Goal: Information Seeking & Learning: Learn about a topic

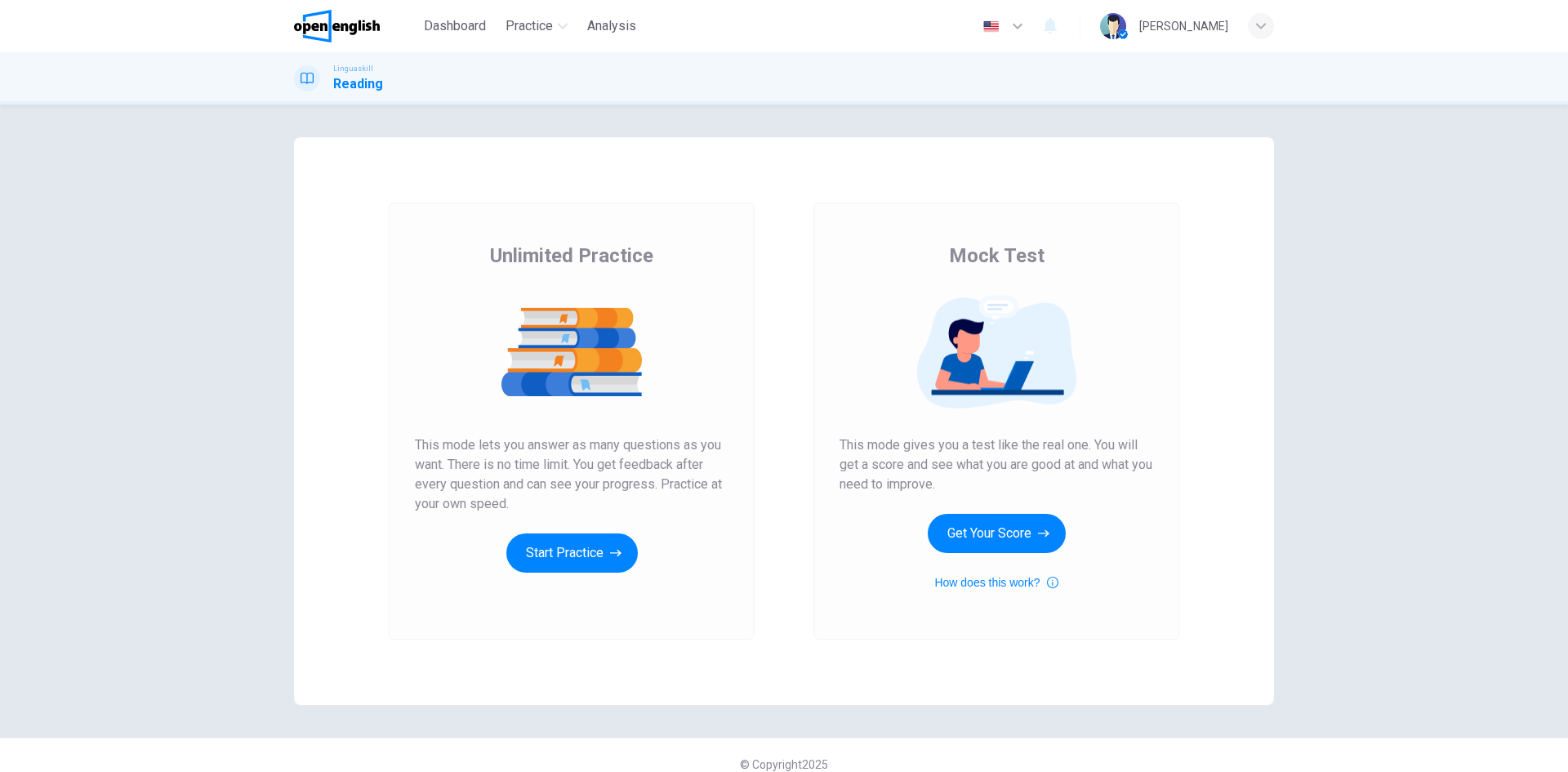
drag, startPoint x: 596, startPoint y: 259, endPoint x: 1226, endPoint y: 469, distance: 664.1
click at [1226, 469] on div "Unlimited Practice Mock Test Unlimited Practice This mode lets you answer as ma…" at bounding box center [784, 421] width 980 height 568
click at [1360, 427] on div "Unlimited Practice Mock Test Unlimited Practice This mode lets you answer as ma…" at bounding box center [784, 438] width 1568 height 668
click at [601, 554] on button "Start Practice" at bounding box center [573, 552] width 132 height 40
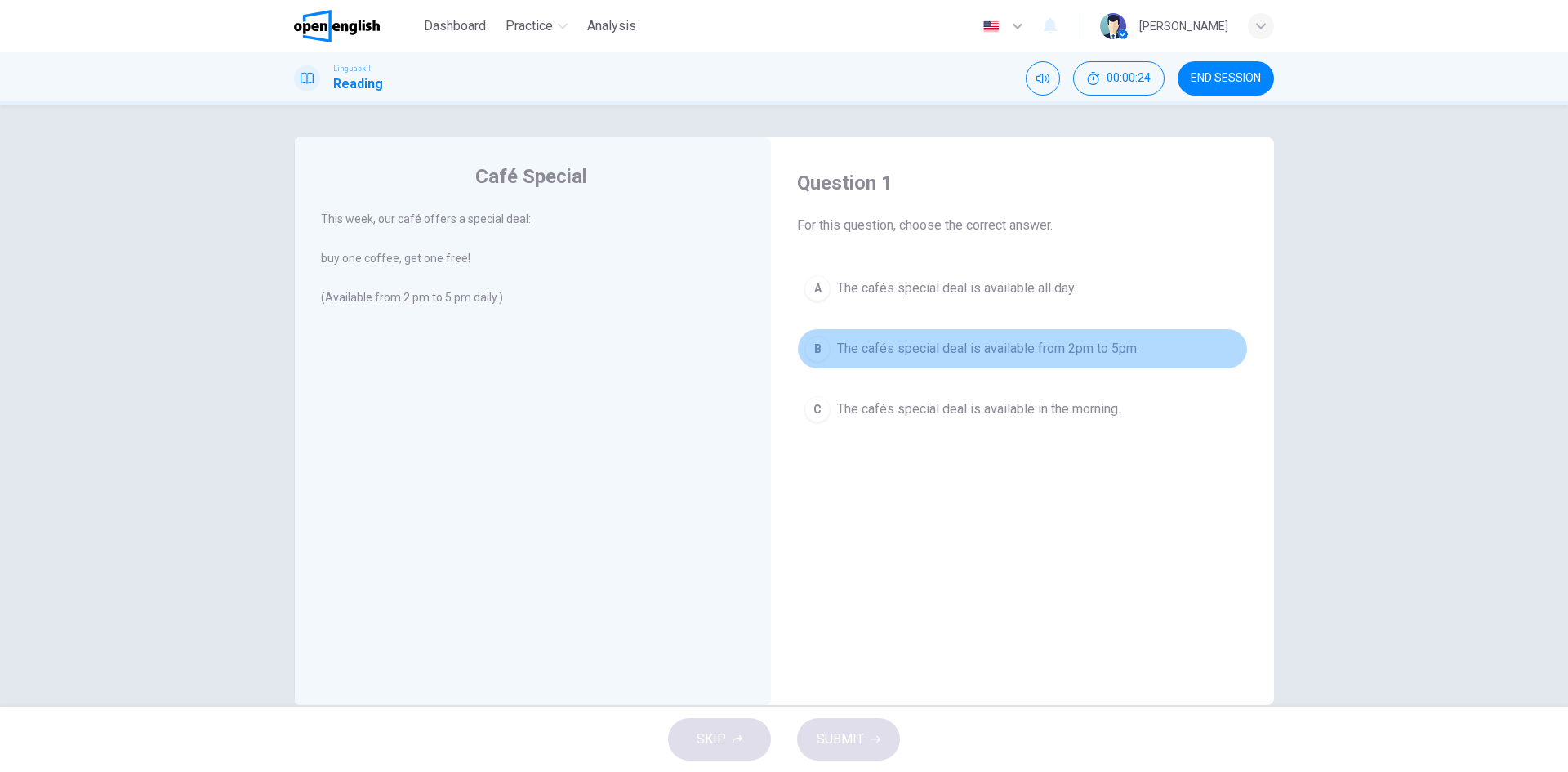
click at [917, 346] on span "The cafés special deal is available from 2pm to 5pm." at bounding box center [989, 348] width 302 height 19
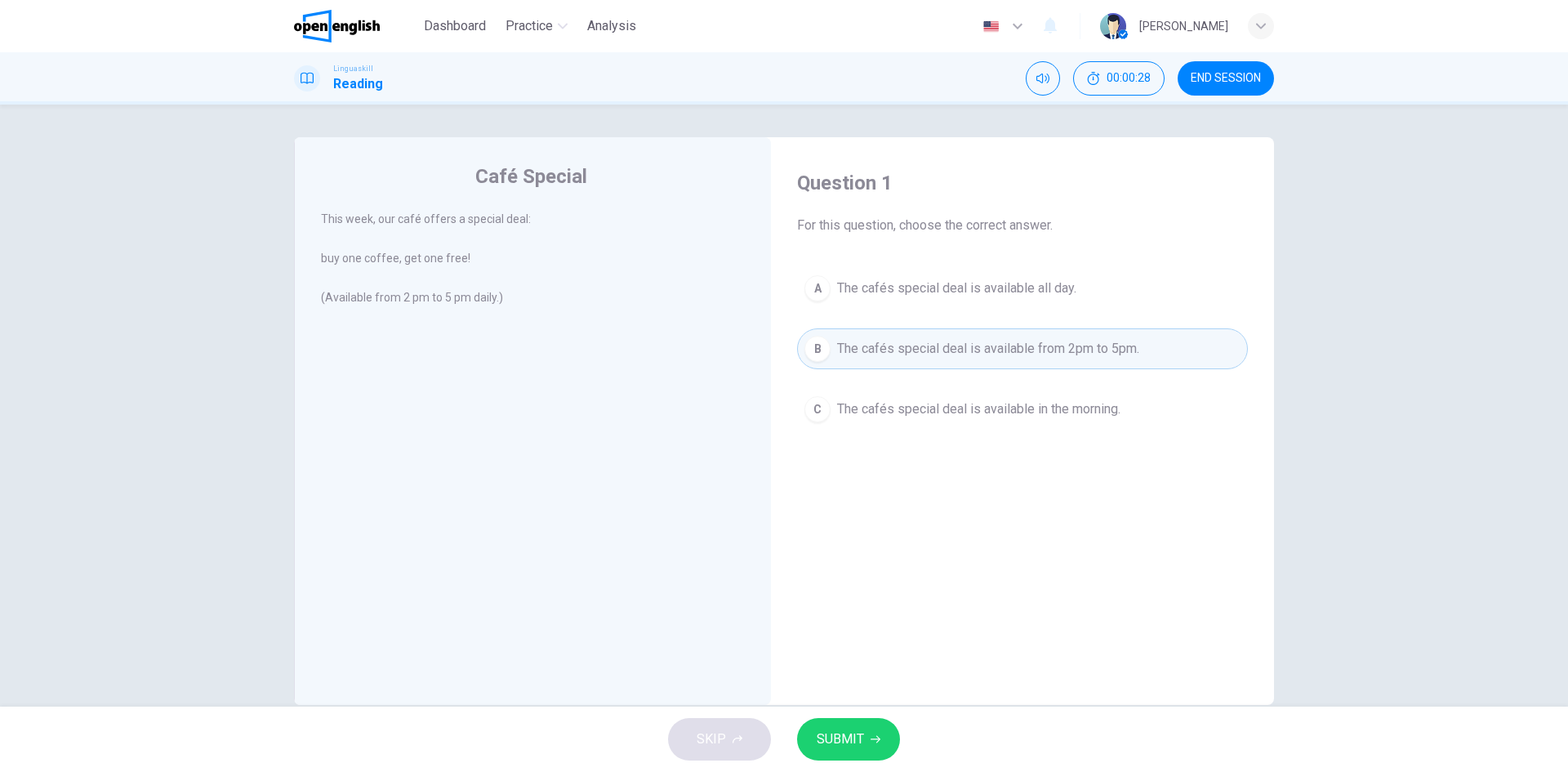
click at [865, 727] on button "SUBMIT" at bounding box center [848, 739] width 103 height 43
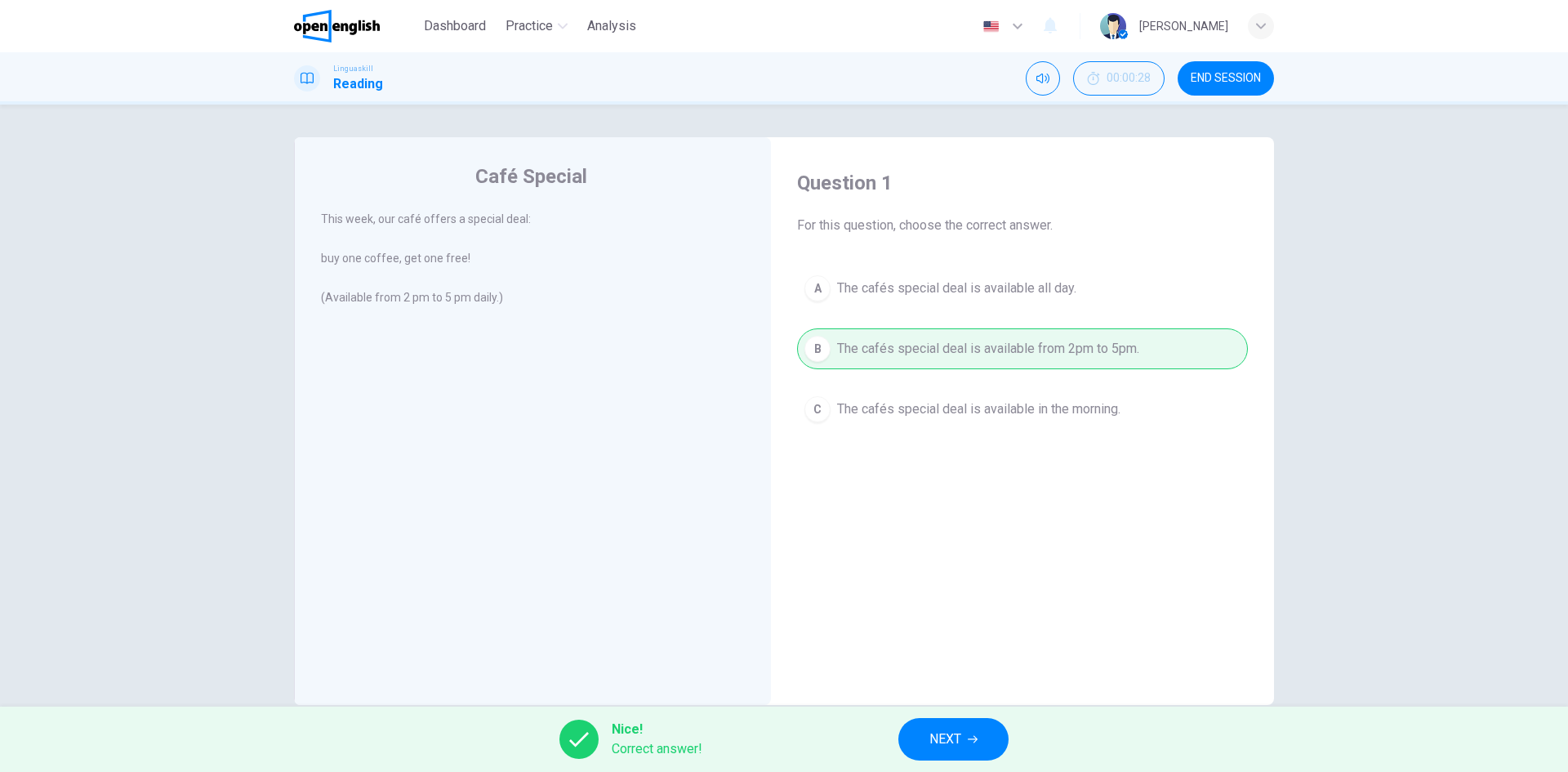
click at [1361, 248] on div "Café Special This week, our café offers a special deal: buy one coffee, get one…" at bounding box center [784, 405] width 1568 height 602
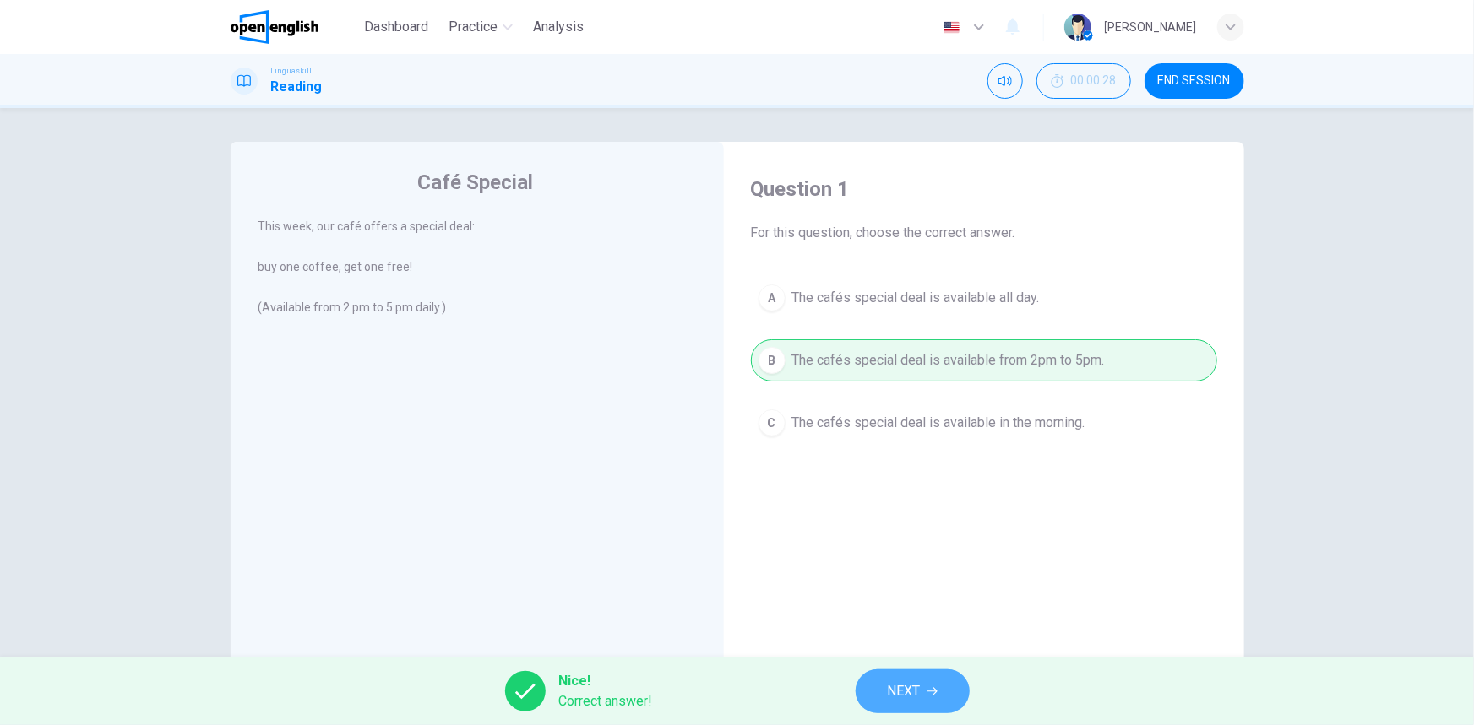
click at [893, 694] on span "NEXT" at bounding box center [903, 692] width 33 height 24
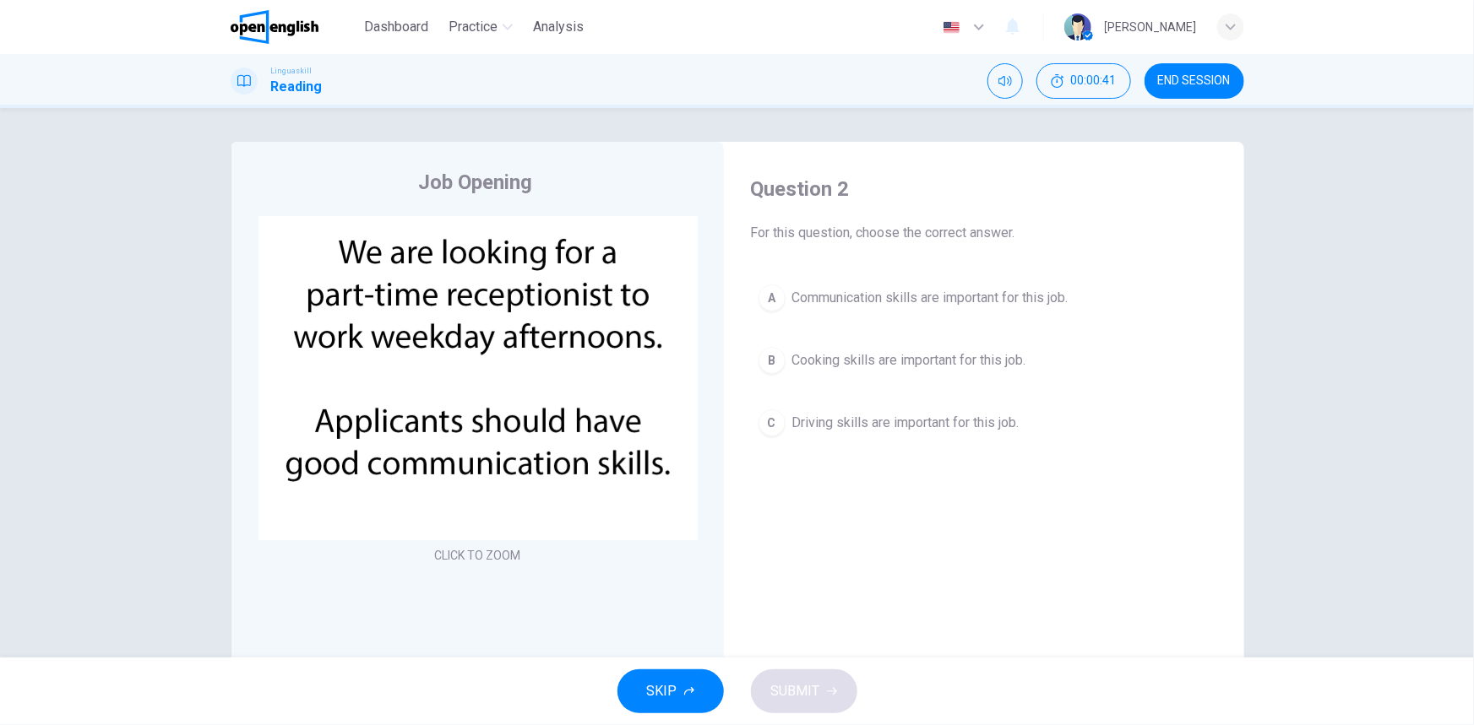
click at [998, 295] on span "Communication skills are important for this job." at bounding box center [930, 298] width 276 height 20
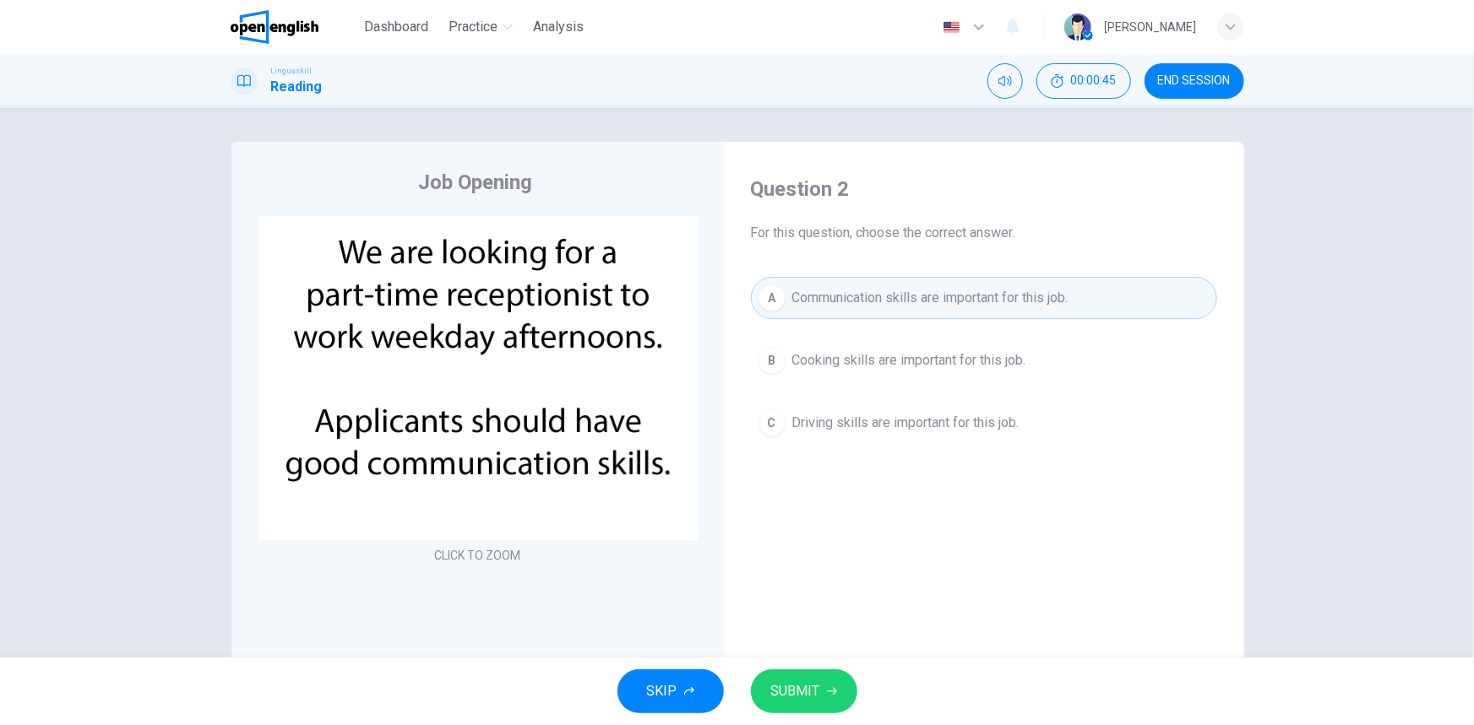
click at [835, 693] on icon "button" at bounding box center [832, 692] width 10 height 10
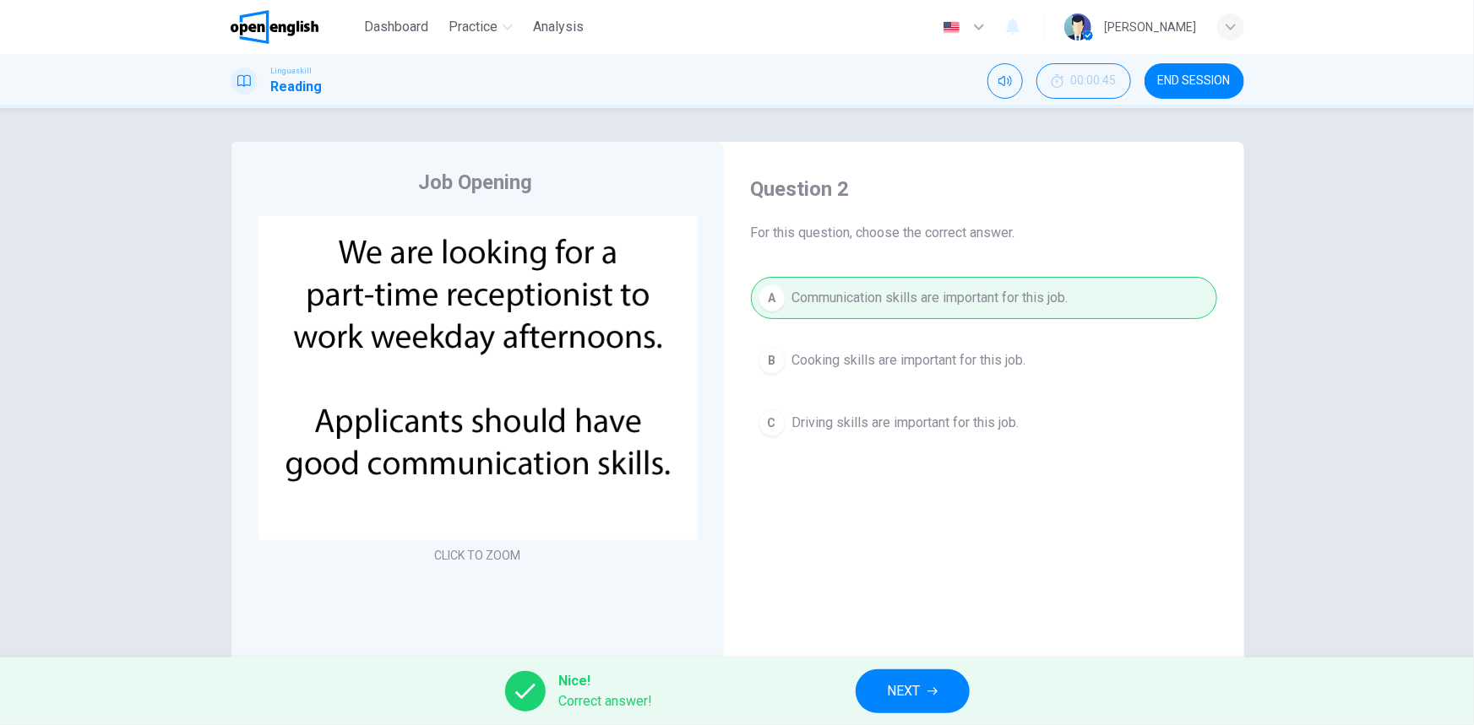
click at [915, 682] on span "NEXT" at bounding box center [903, 692] width 33 height 24
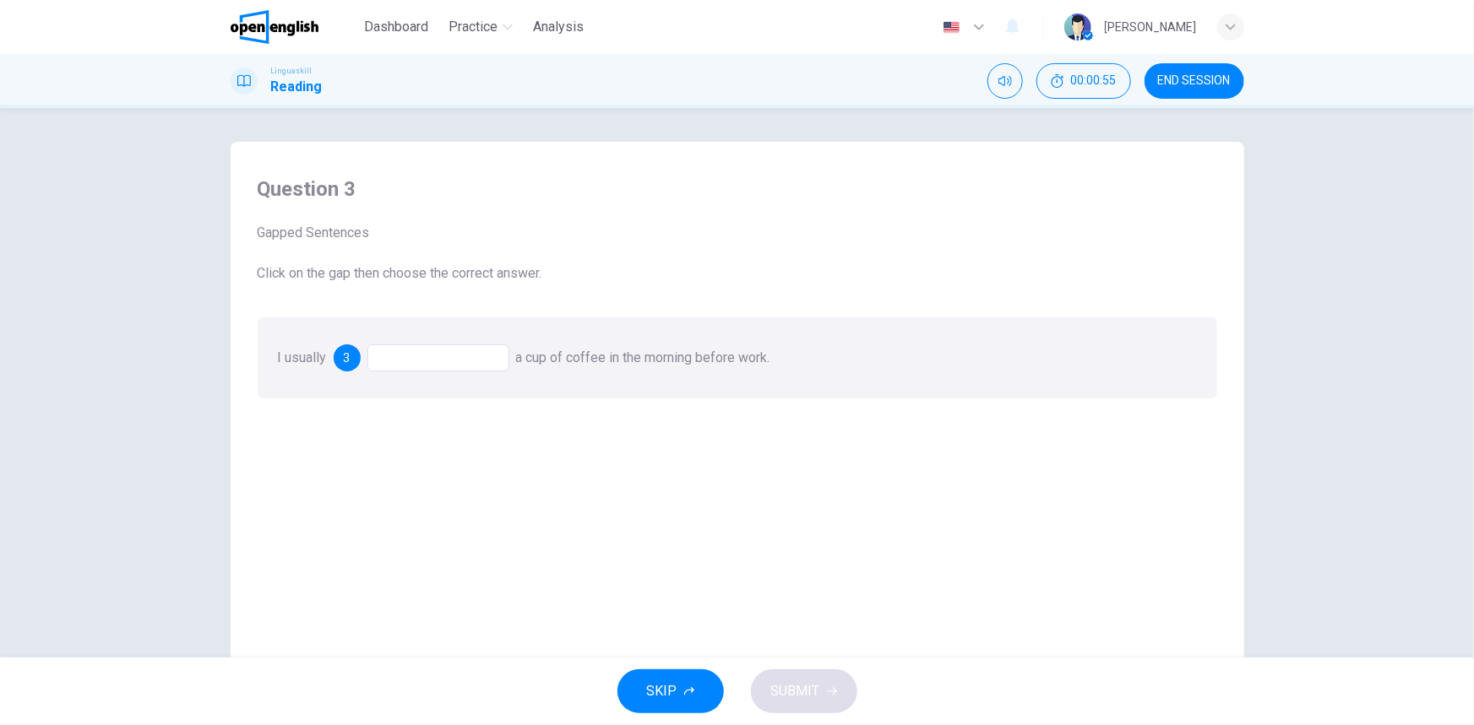
drag, startPoint x: 450, startPoint y: 363, endPoint x: 464, endPoint y: 362, distance: 14.4
click at [451, 363] on div at bounding box center [438, 358] width 142 height 27
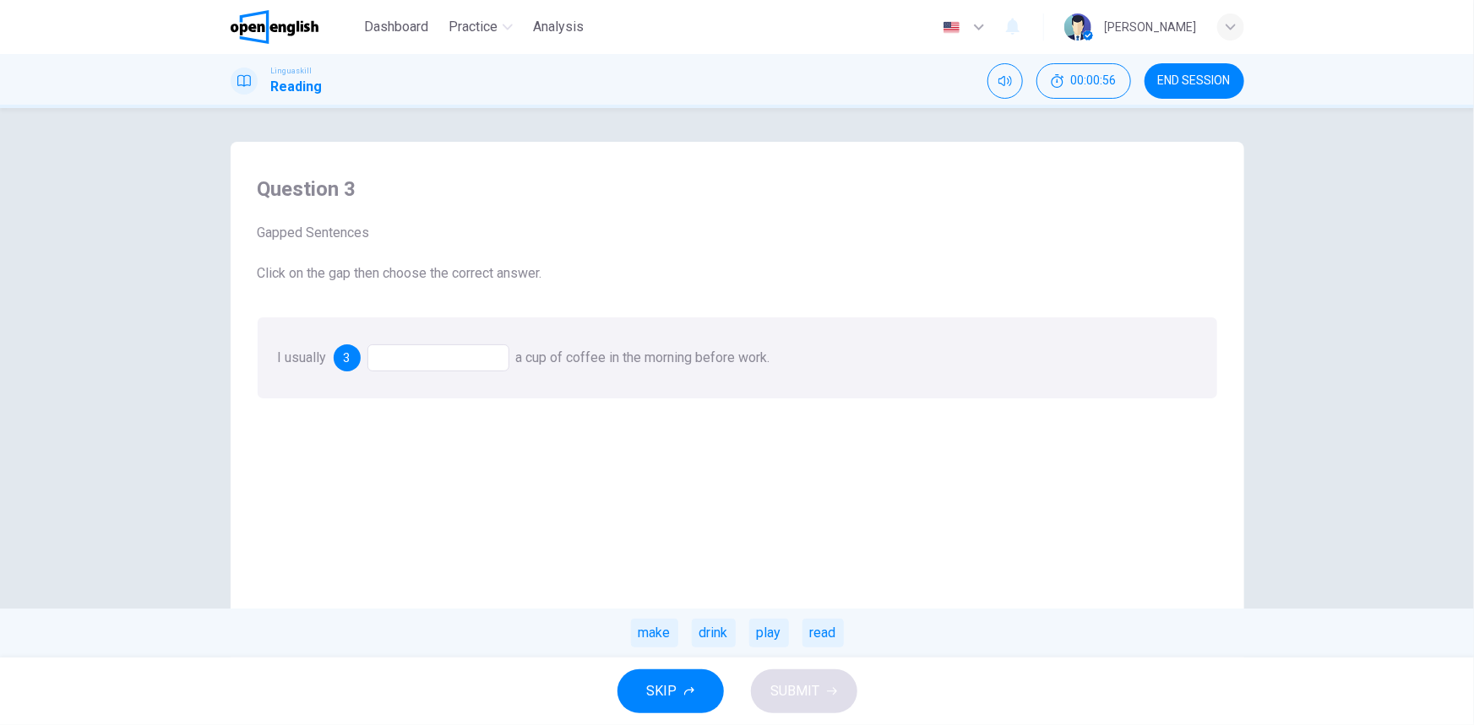
click at [455, 361] on div at bounding box center [438, 358] width 142 height 27
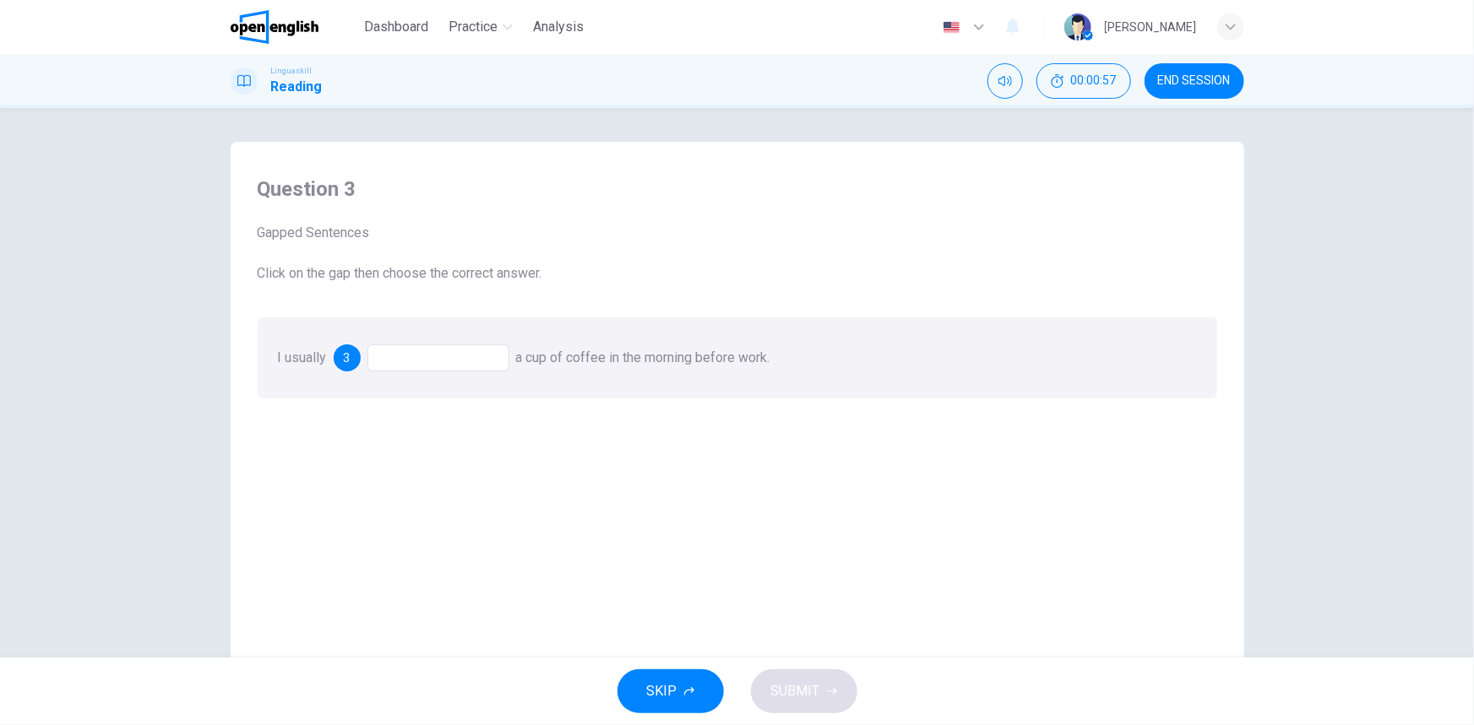
click at [456, 361] on div at bounding box center [438, 358] width 142 height 27
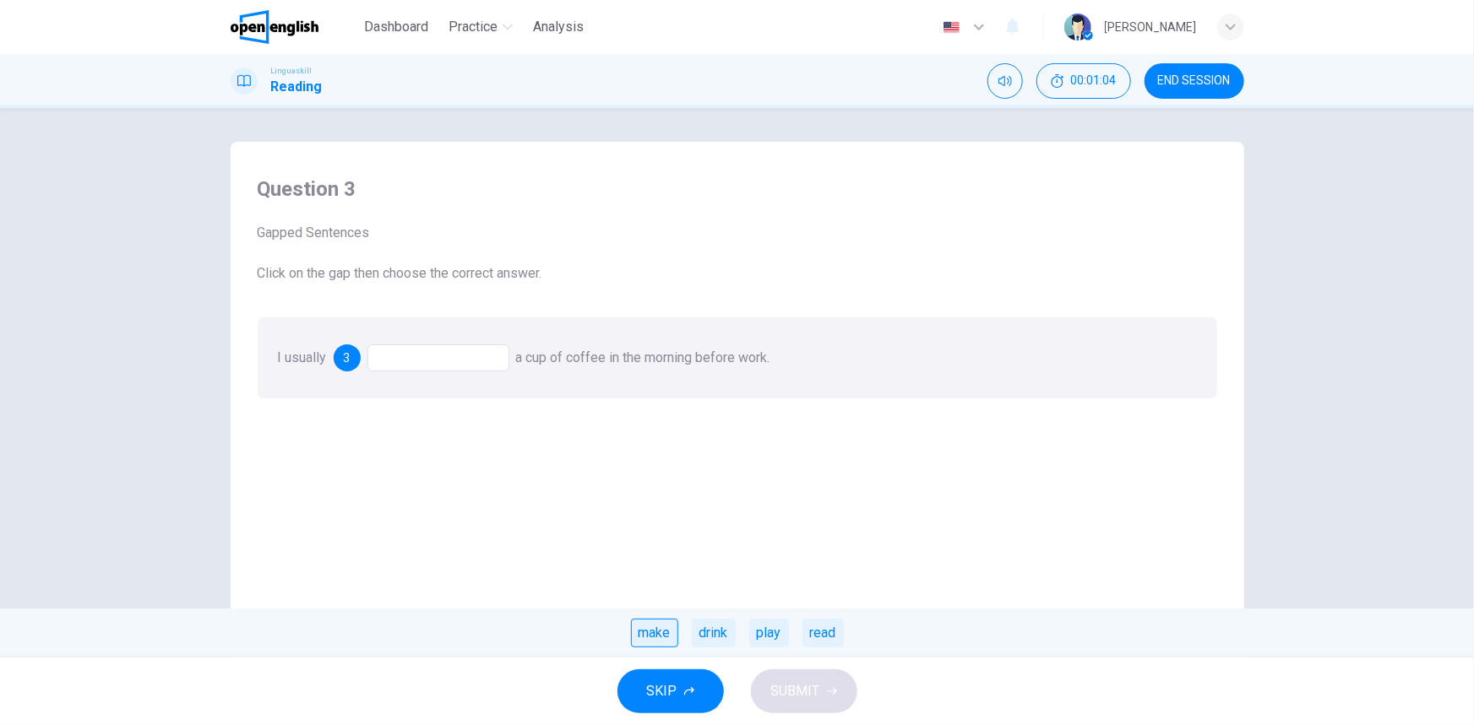
click at [647, 634] on div "make" at bounding box center [654, 633] width 47 height 29
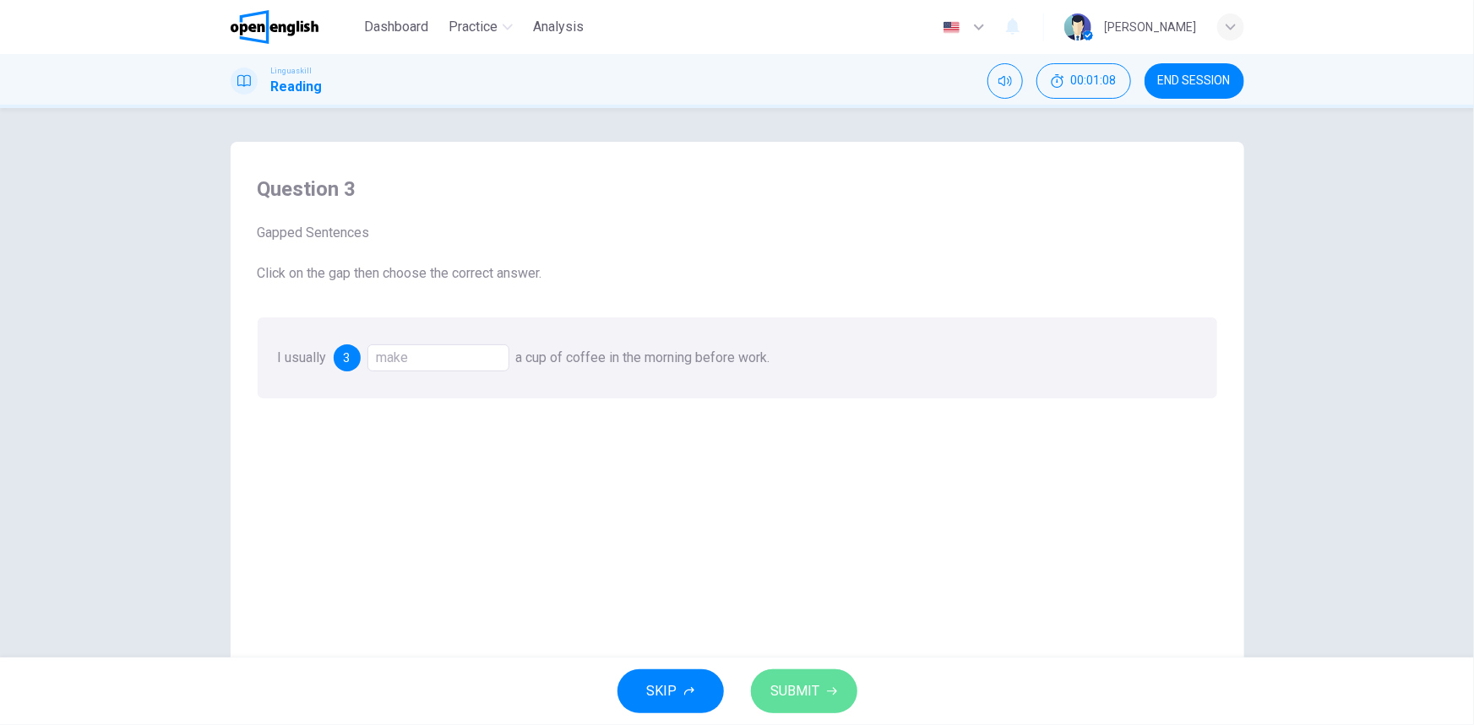
click at [821, 686] on button "SUBMIT" at bounding box center [804, 692] width 106 height 44
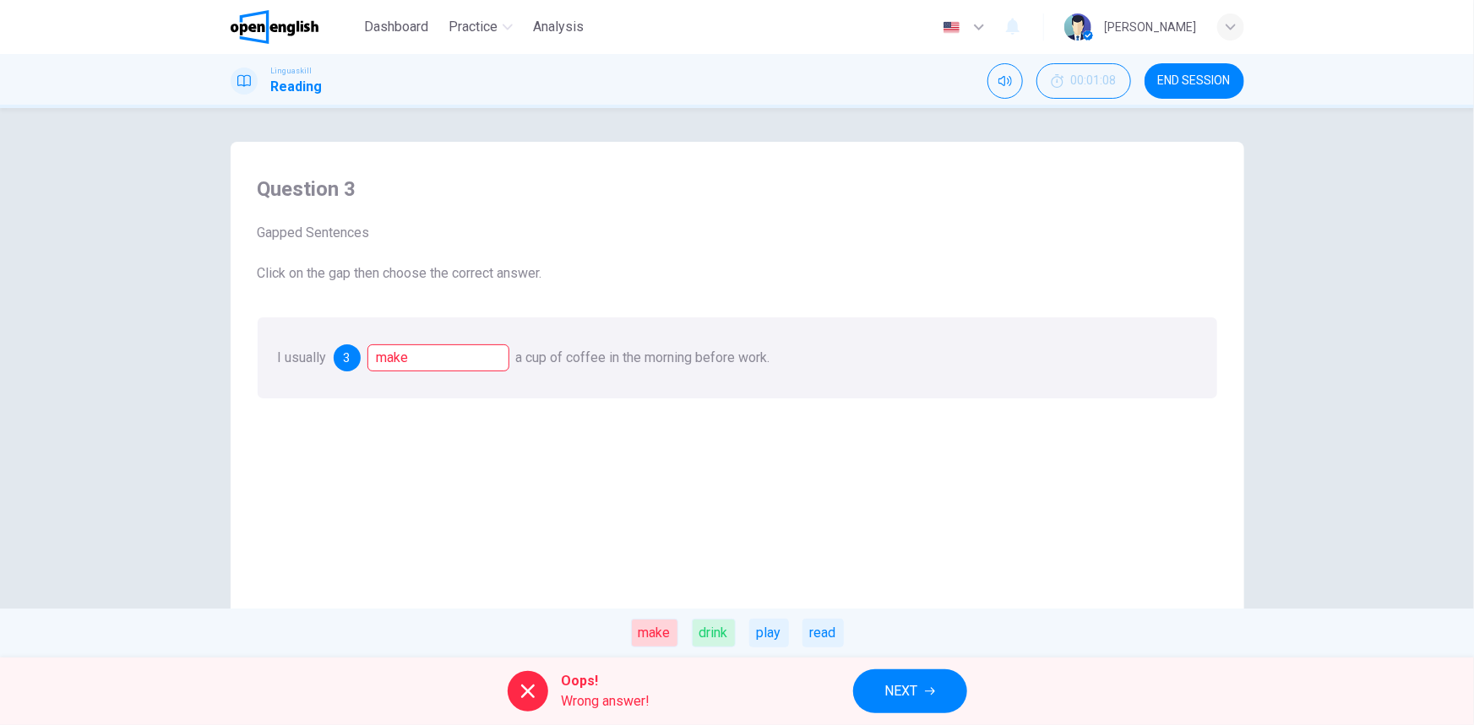
click at [718, 633] on div "drink" at bounding box center [714, 633] width 44 height 29
click at [893, 684] on span "NEXT" at bounding box center [901, 692] width 33 height 24
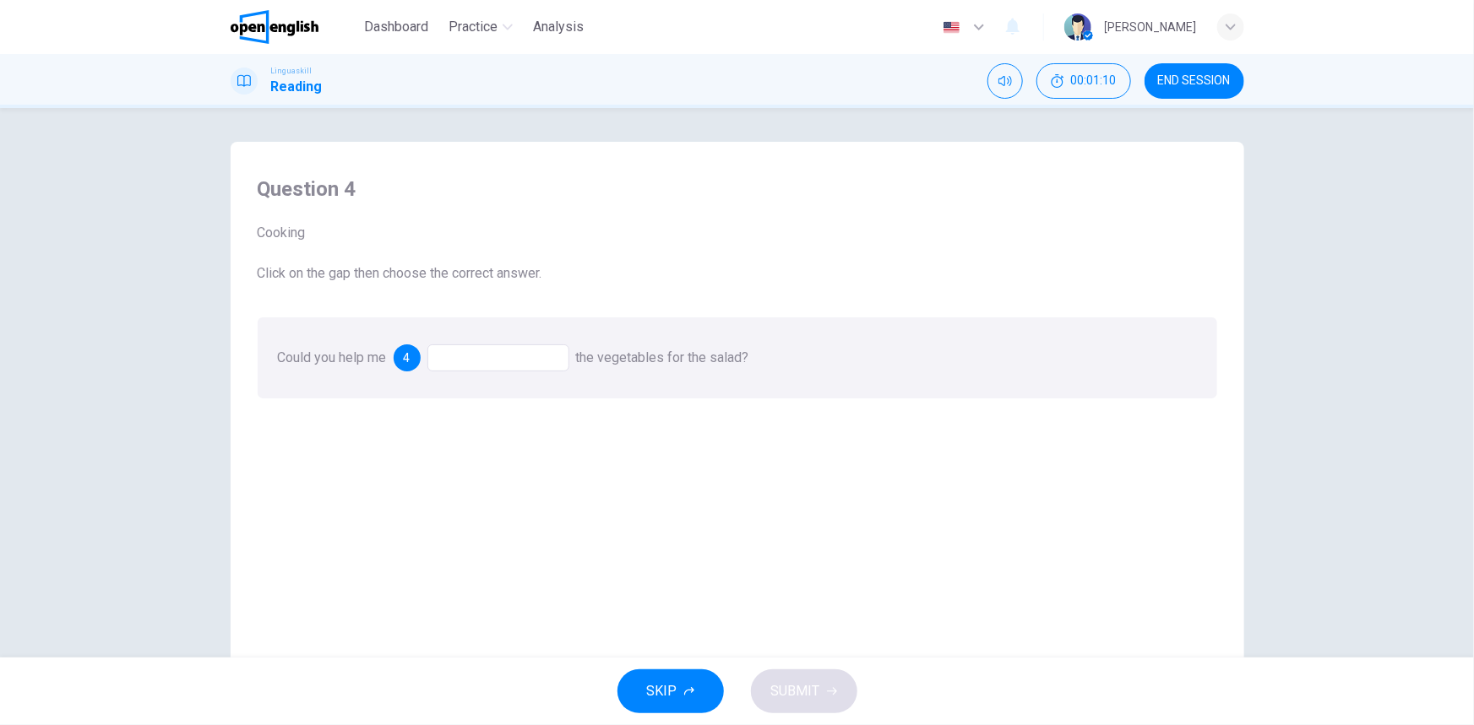
click at [461, 354] on div at bounding box center [498, 358] width 142 height 27
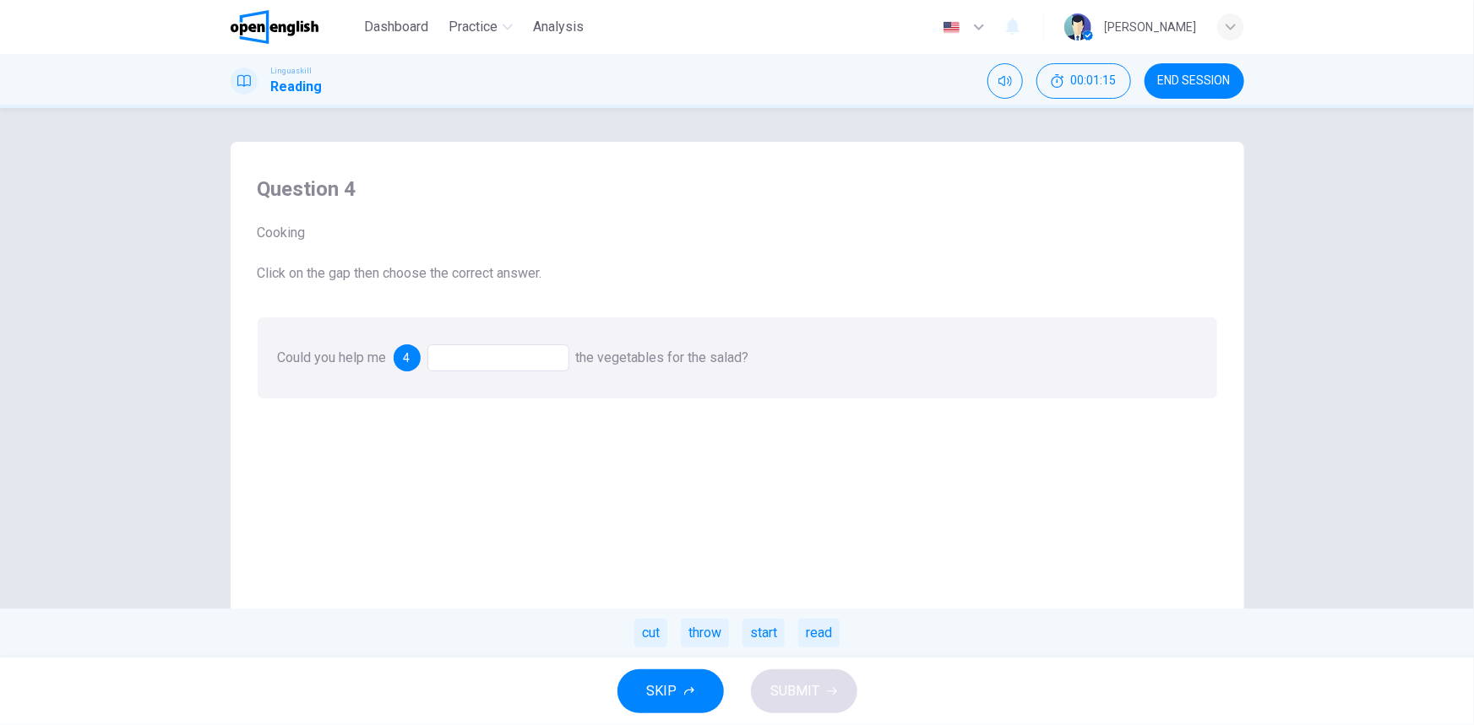
click at [651, 633] on div "cut" at bounding box center [650, 633] width 33 height 29
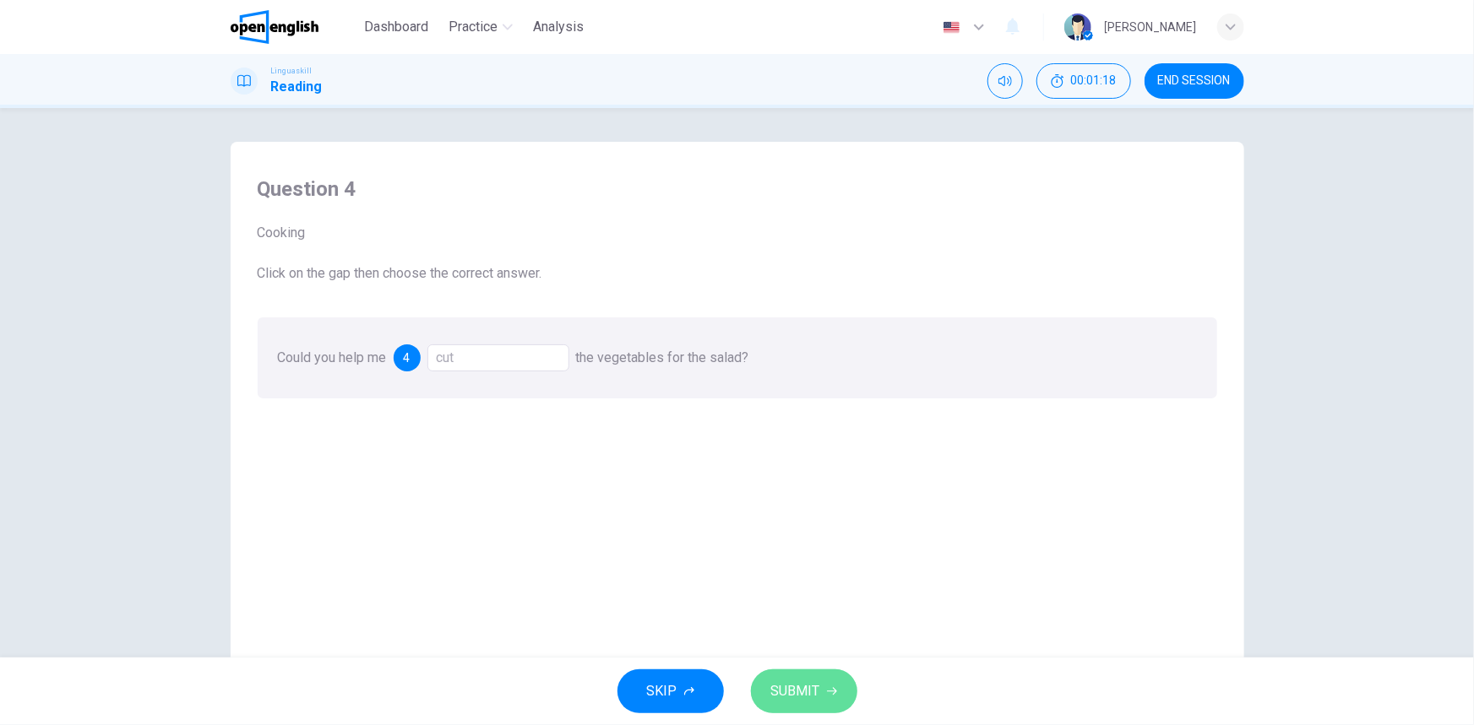
click at [820, 693] on button "SUBMIT" at bounding box center [804, 692] width 106 height 44
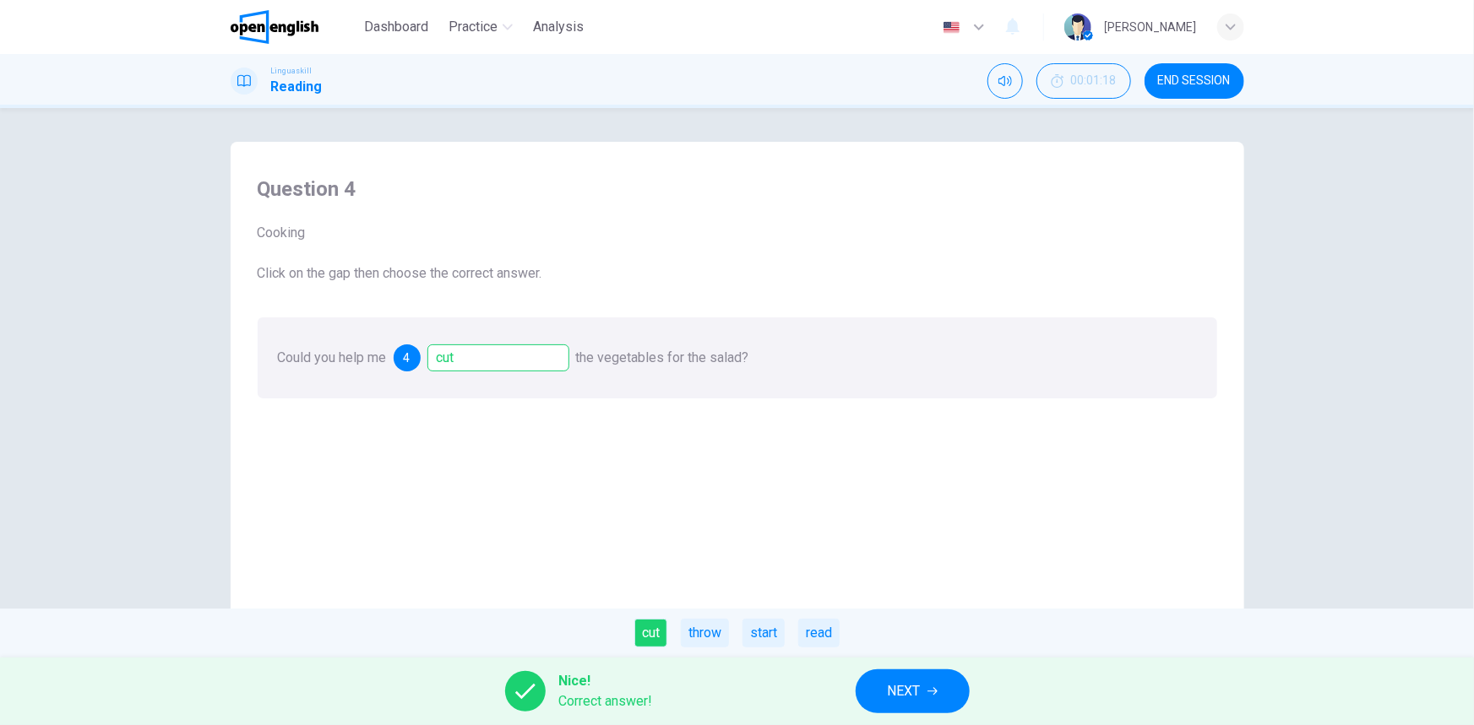
click at [923, 701] on button "NEXT" at bounding box center [912, 692] width 114 height 44
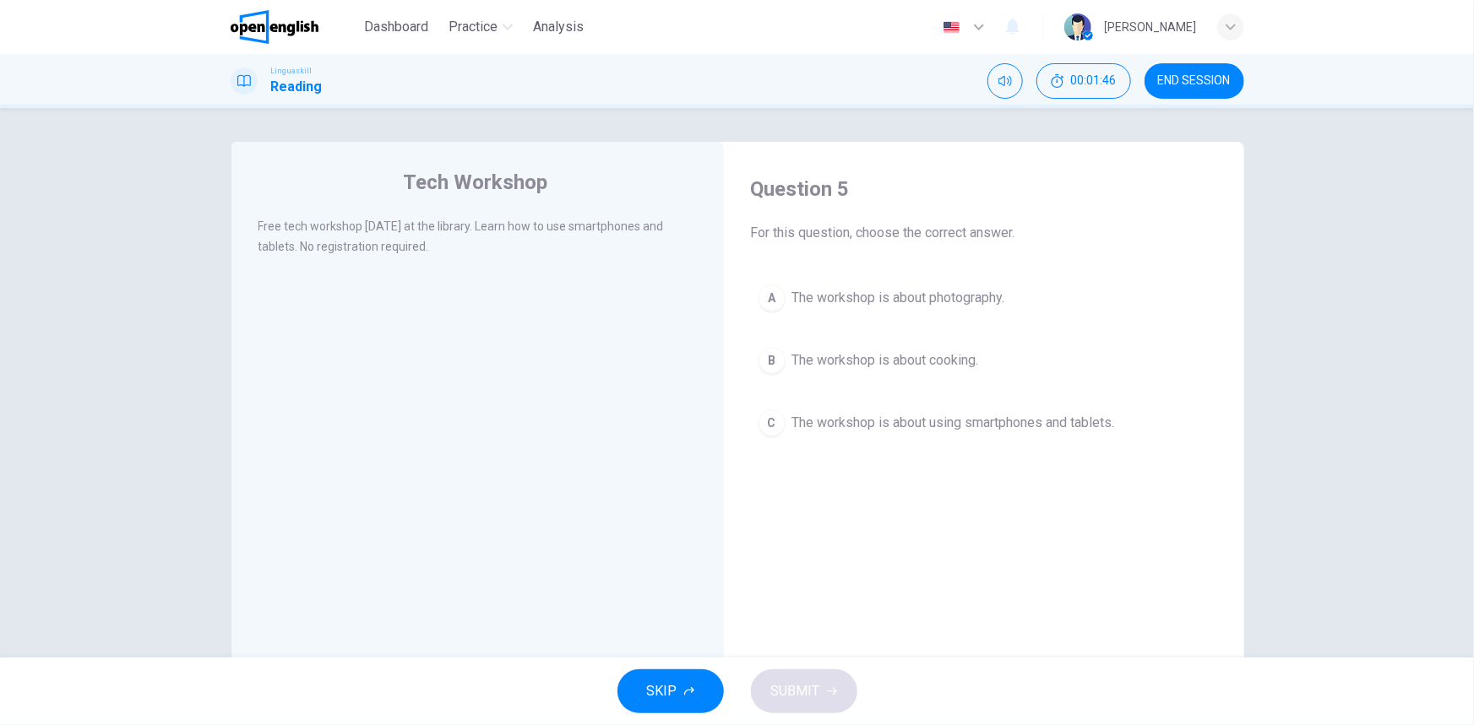
click at [970, 418] on span "The workshop is about using smartphones and tablets." at bounding box center [953, 423] width 323 height 20
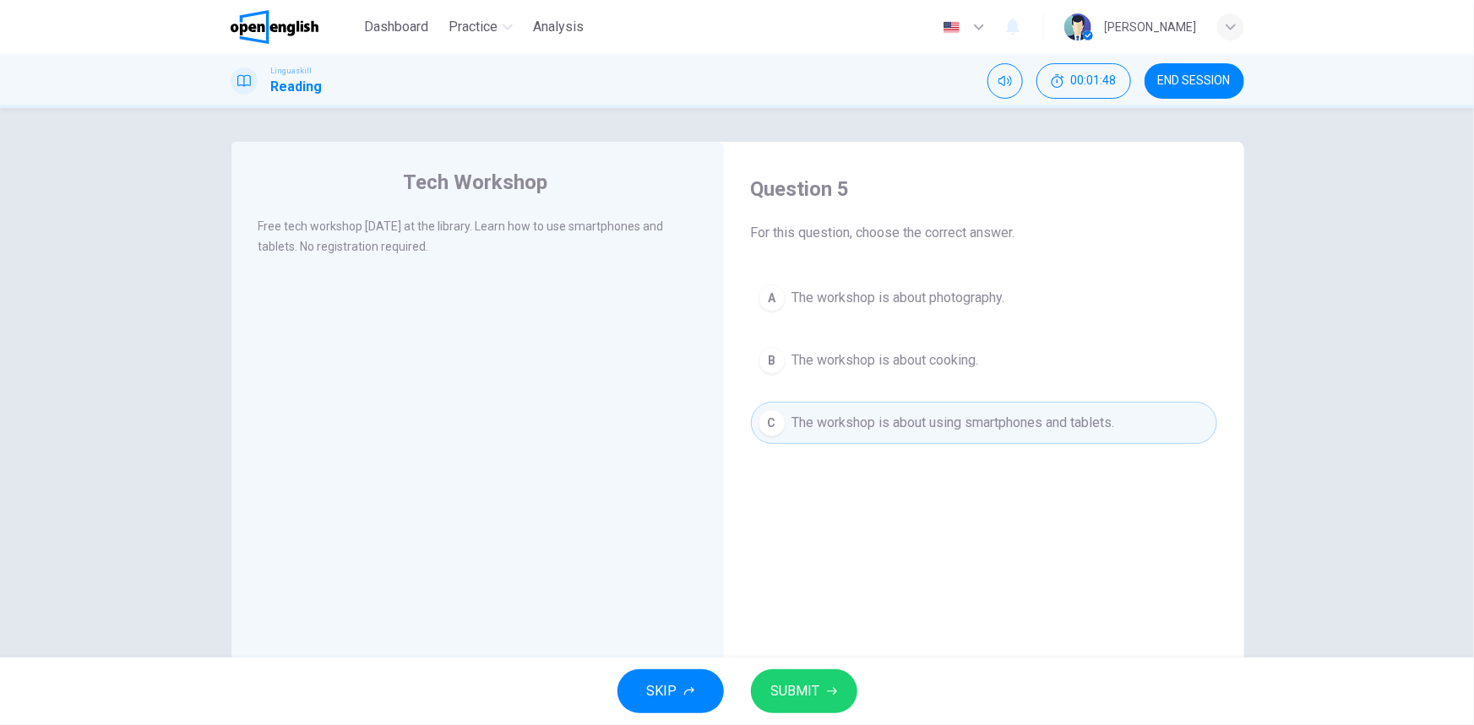
click at [828, 688] on icon "button" at bounding box center [832, 692] width 10 height 10
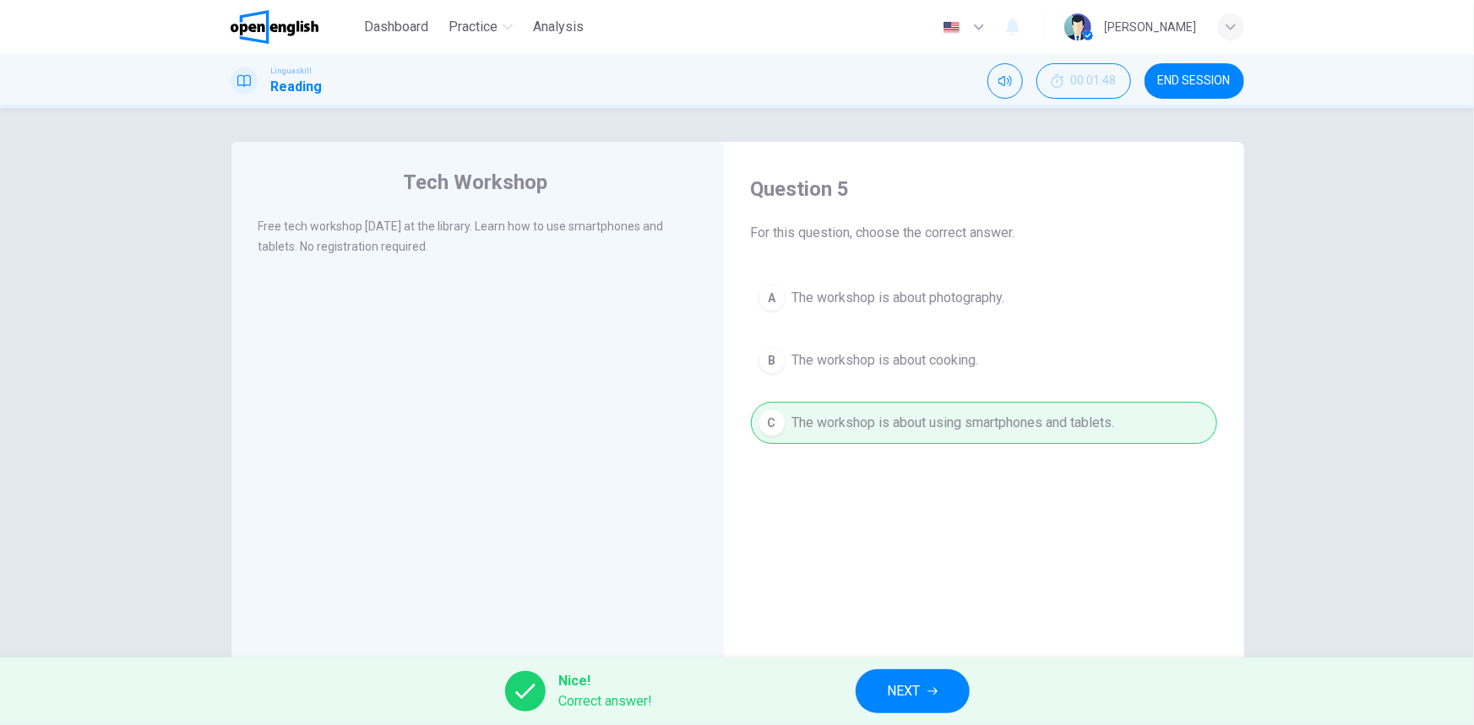
click at [938, 695] on button "NEXT" at bounding box center [912, 692] width 114 height 44
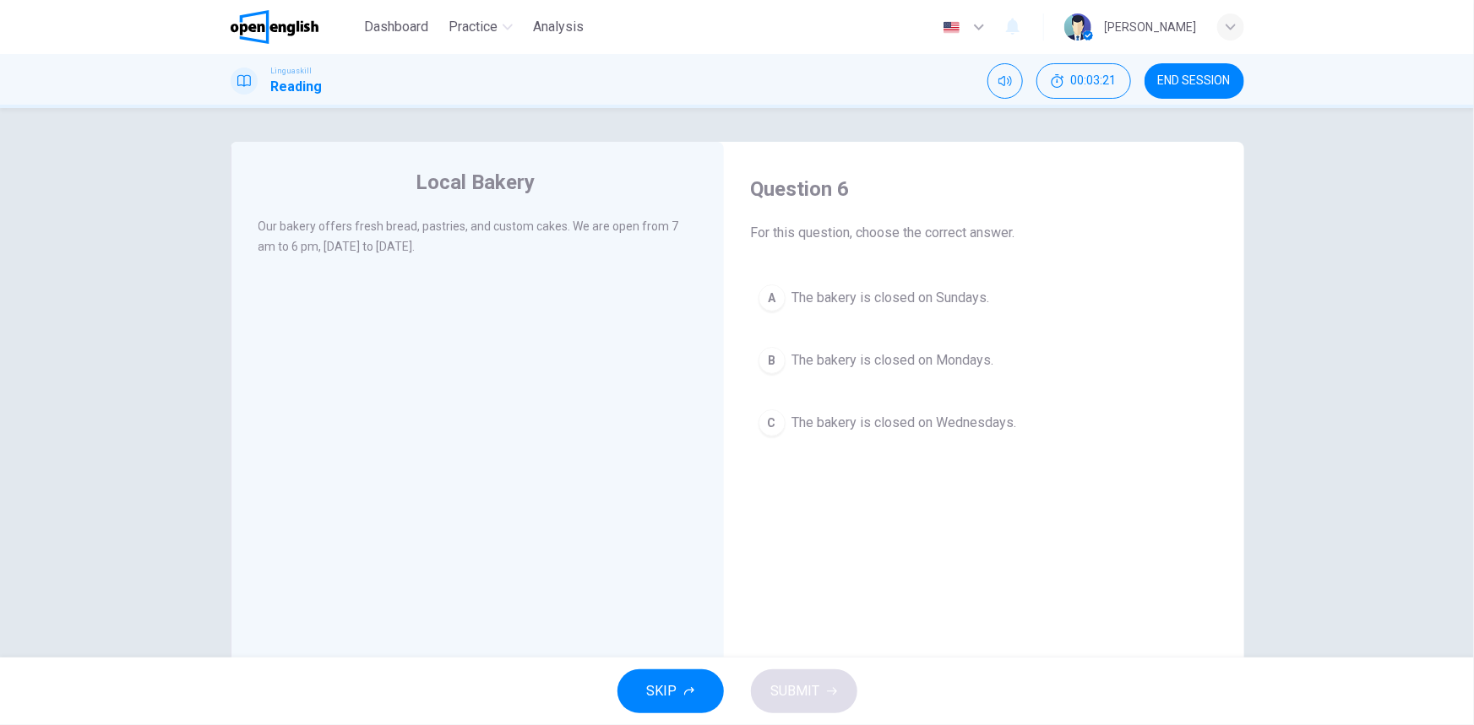
click at [904, 284] on button "A The bakery is closed on Sundays." at bounding box center [984, 298] width 466 height 42
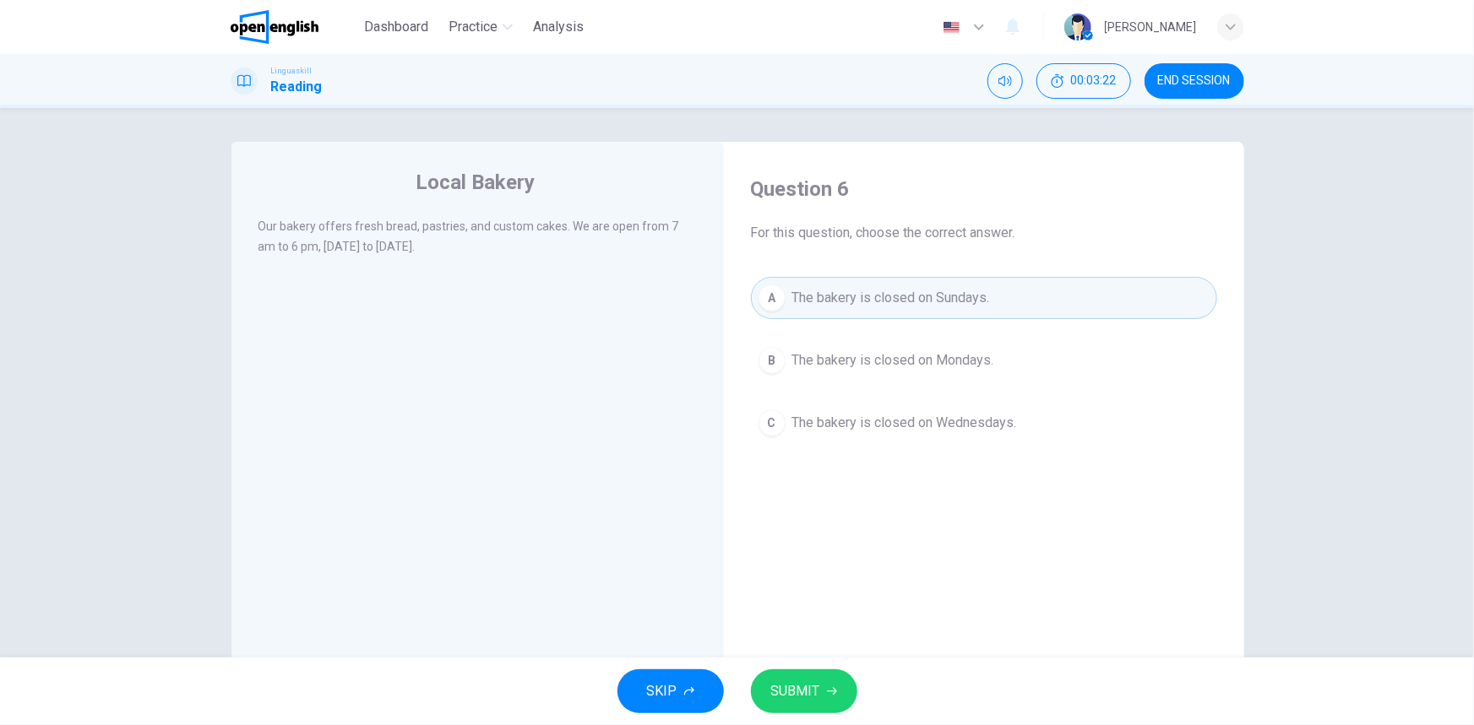
click at [817, 685] on span "SUBMIT" at bounding box center [795, 692] width 49 height 24
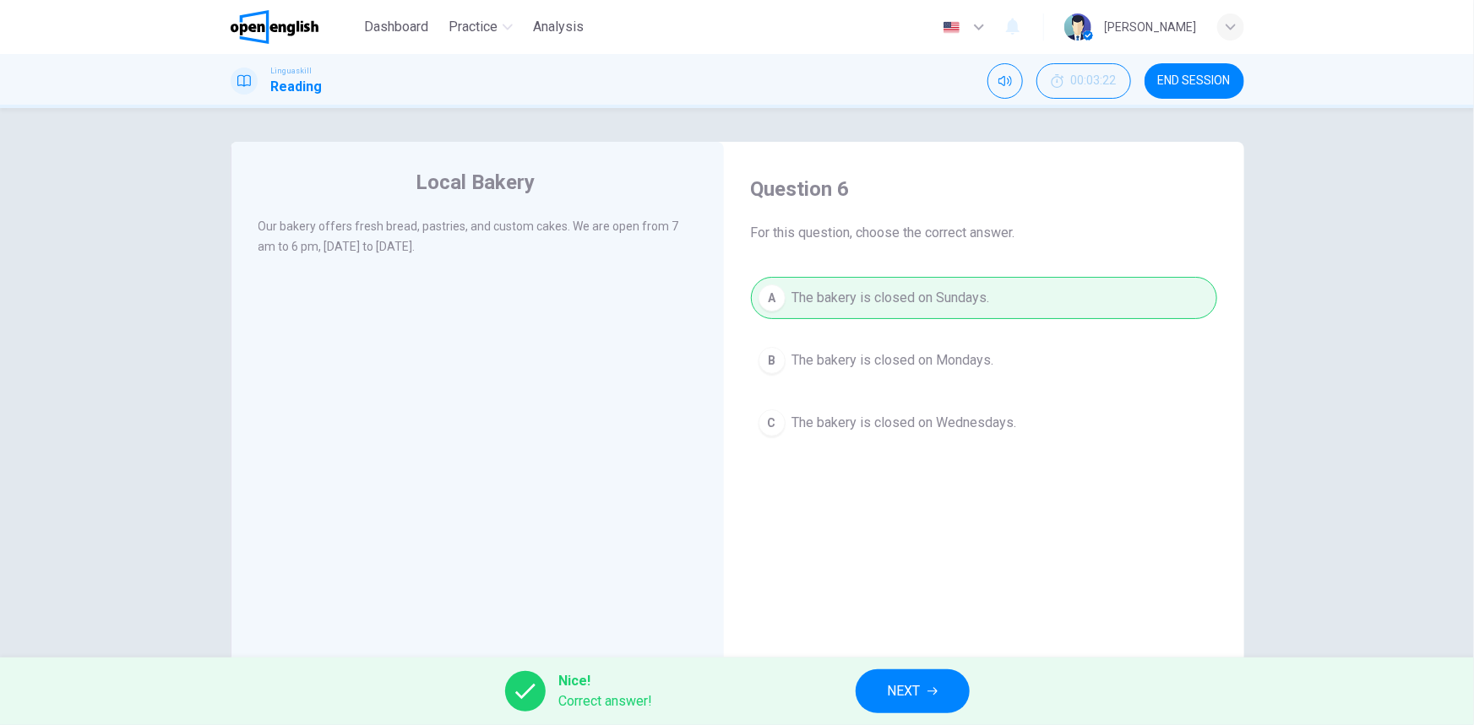
click at [919, 695] on span "NEXT" at bounding box center [903, 692] width 33 height 24
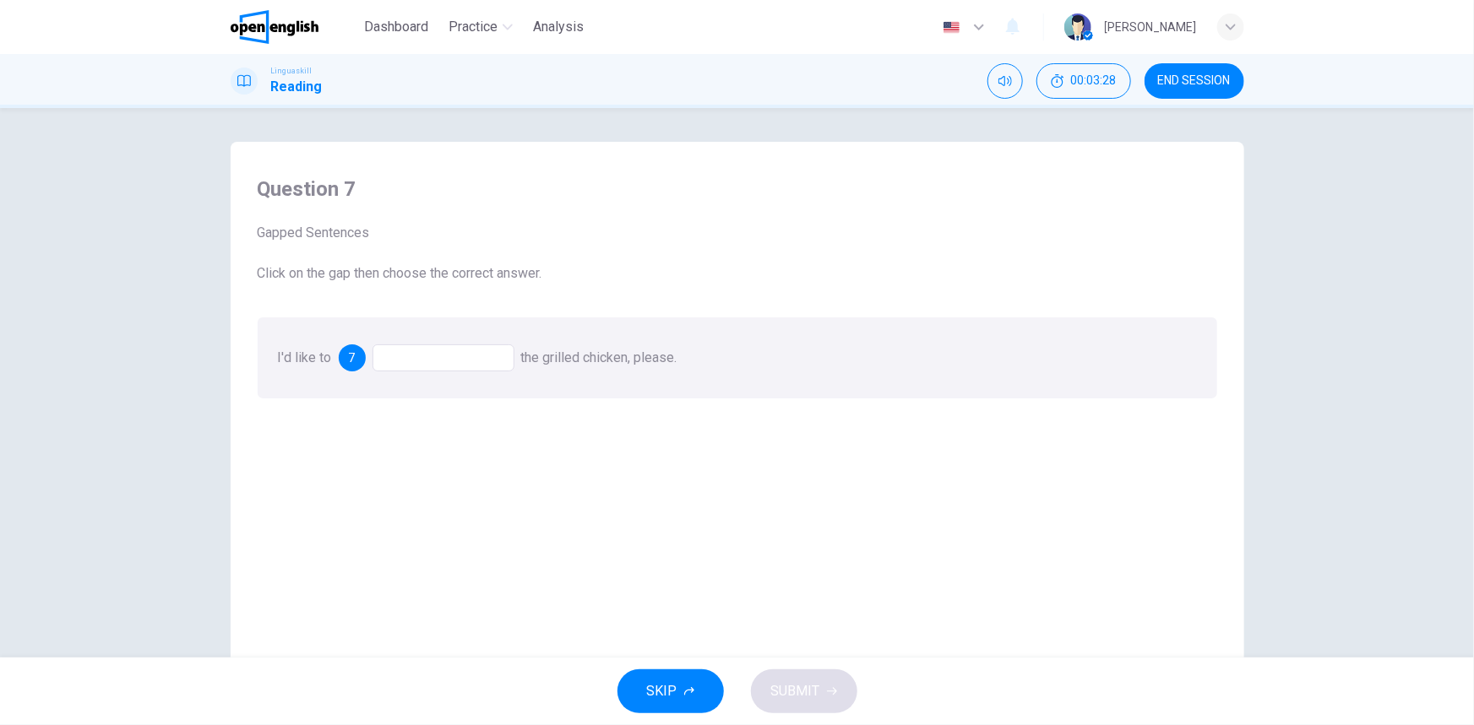
click at [462, 366] on div at bounding box center [443, 358] width 142 height 27
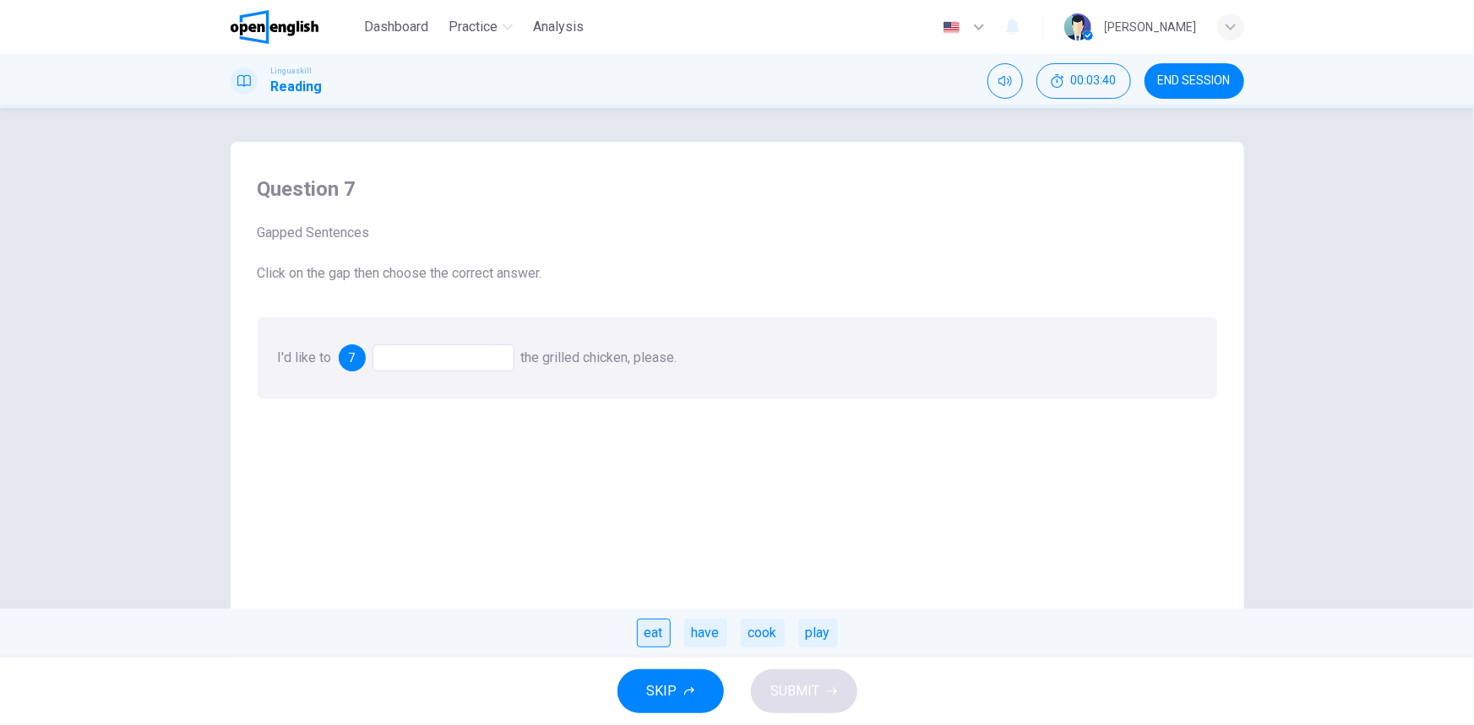
click at [650, 633] on div "eat" at bounding box center [654, 633] width 34 height 29
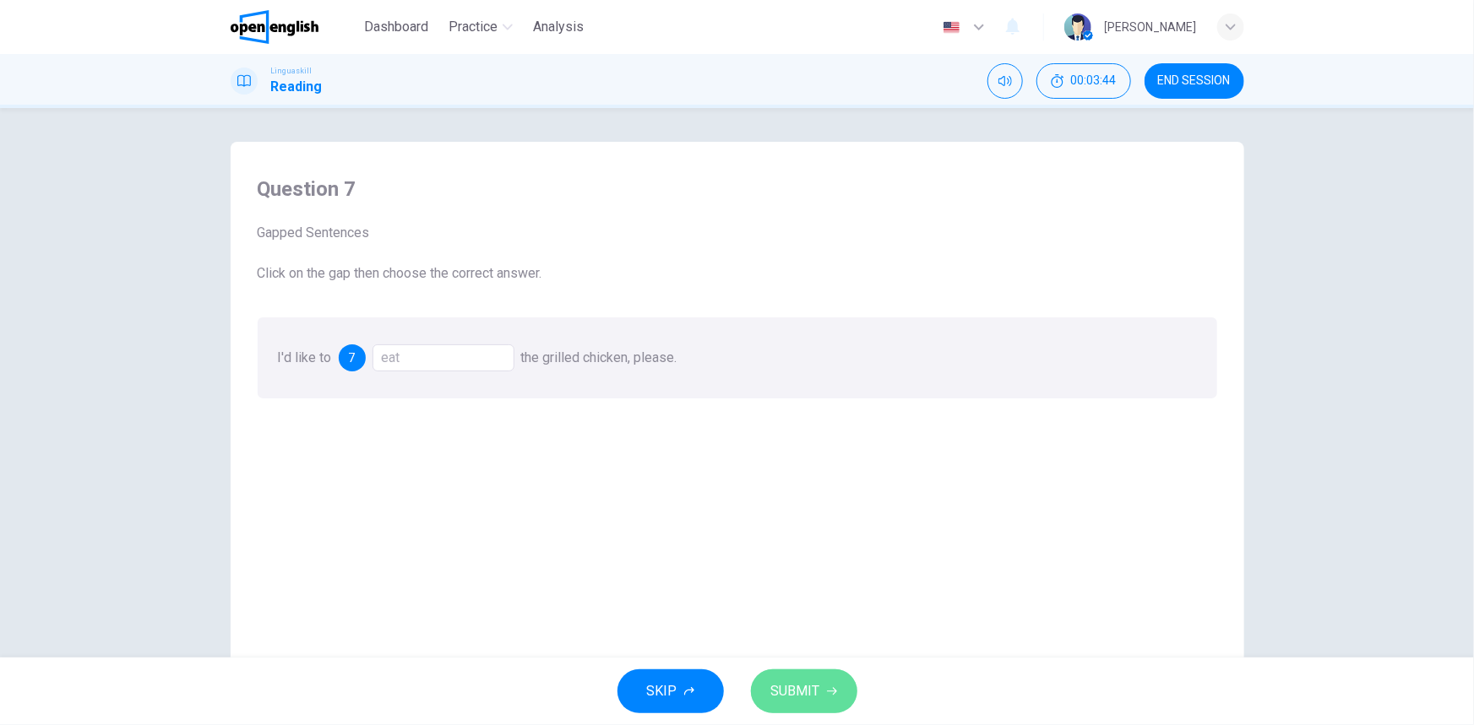
click at [836, 679] on button "SUBMIT" at bounding box center [804, 692] width 106 height 44
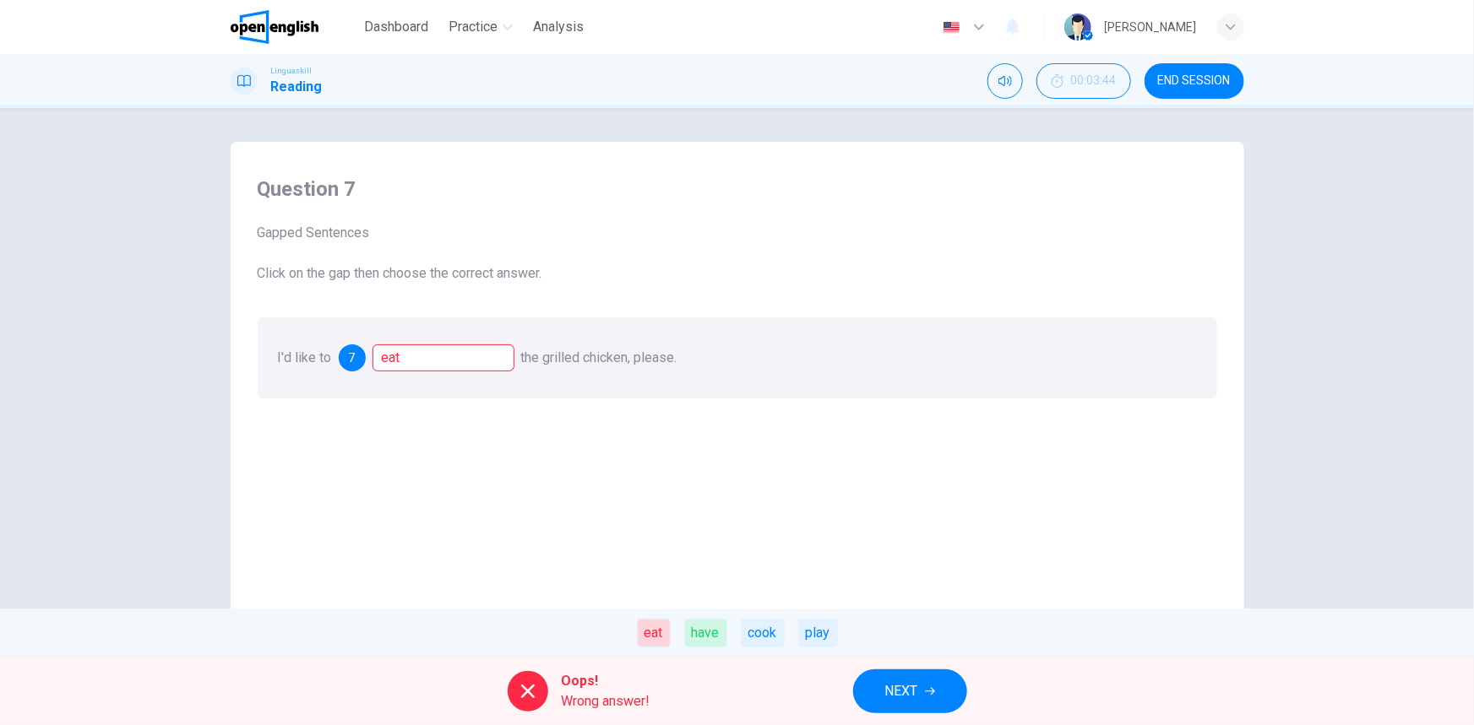
click at [709, 632] on div "have" at bounding box center [705, 633] width 43 height 29
click at [923, 691] on button "NEXT" at bounding box center [910, 692] width 114 height 44
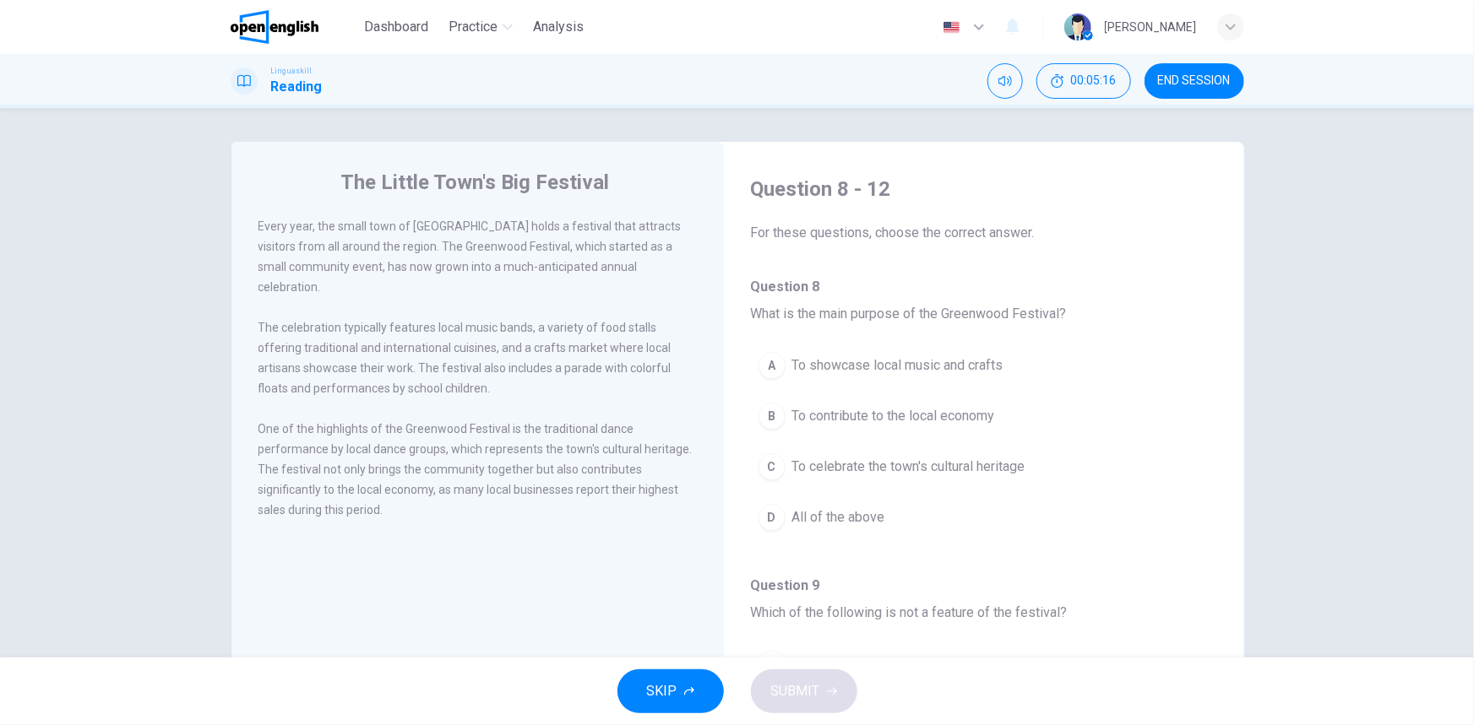
click at [925, 419] on span "To contribute to the local economy" at bounding box center [893, 416] width 203 height 20
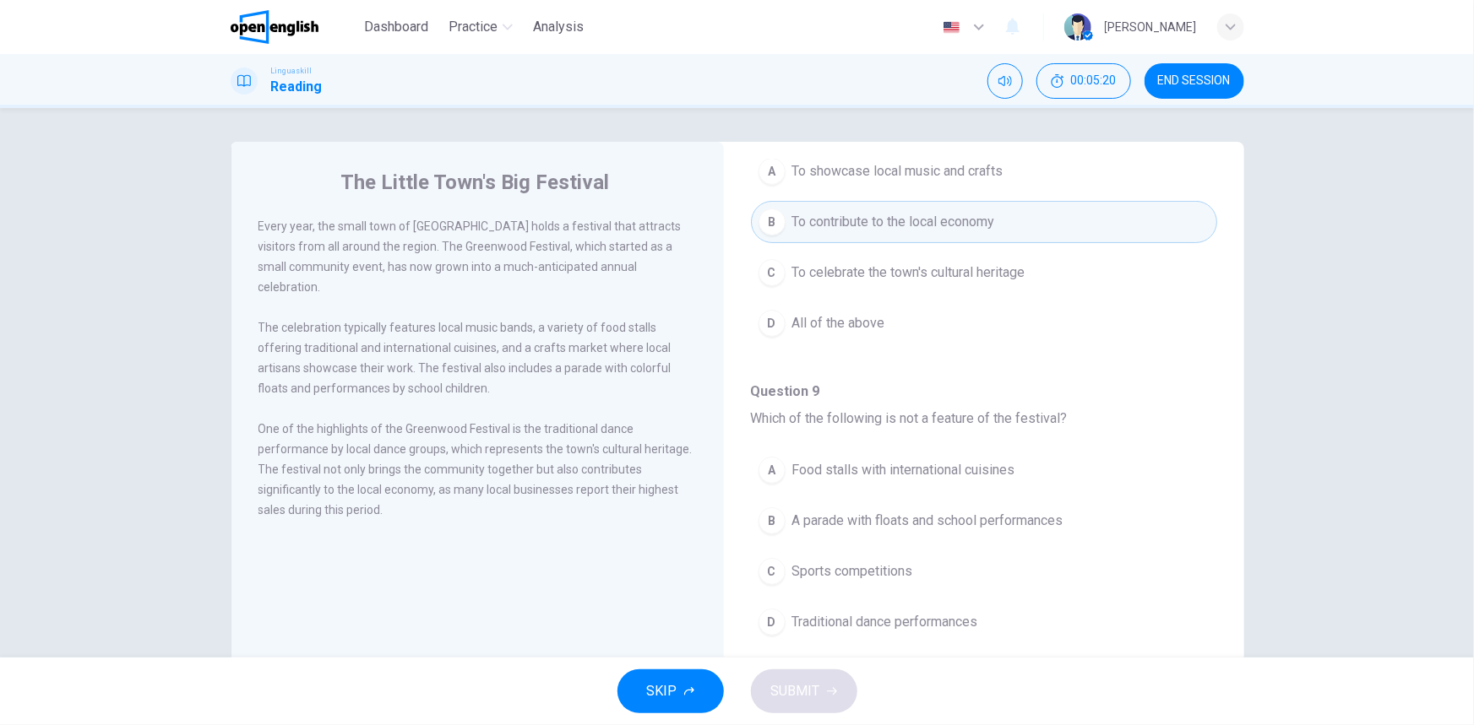
scroll to position [230, 0]
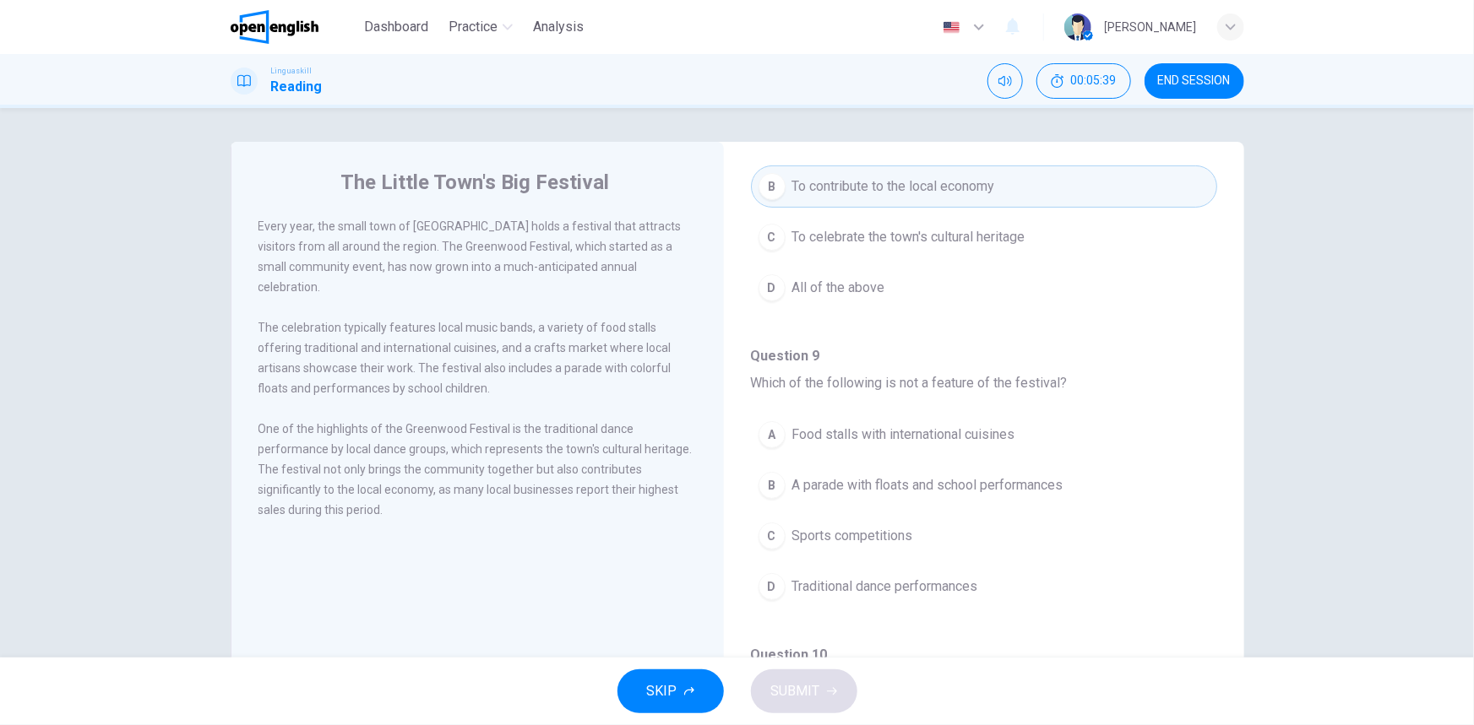
click at [937, 481] on span "A parade with floats and school performances" at bounding box center [927, 485] width 271 height 20
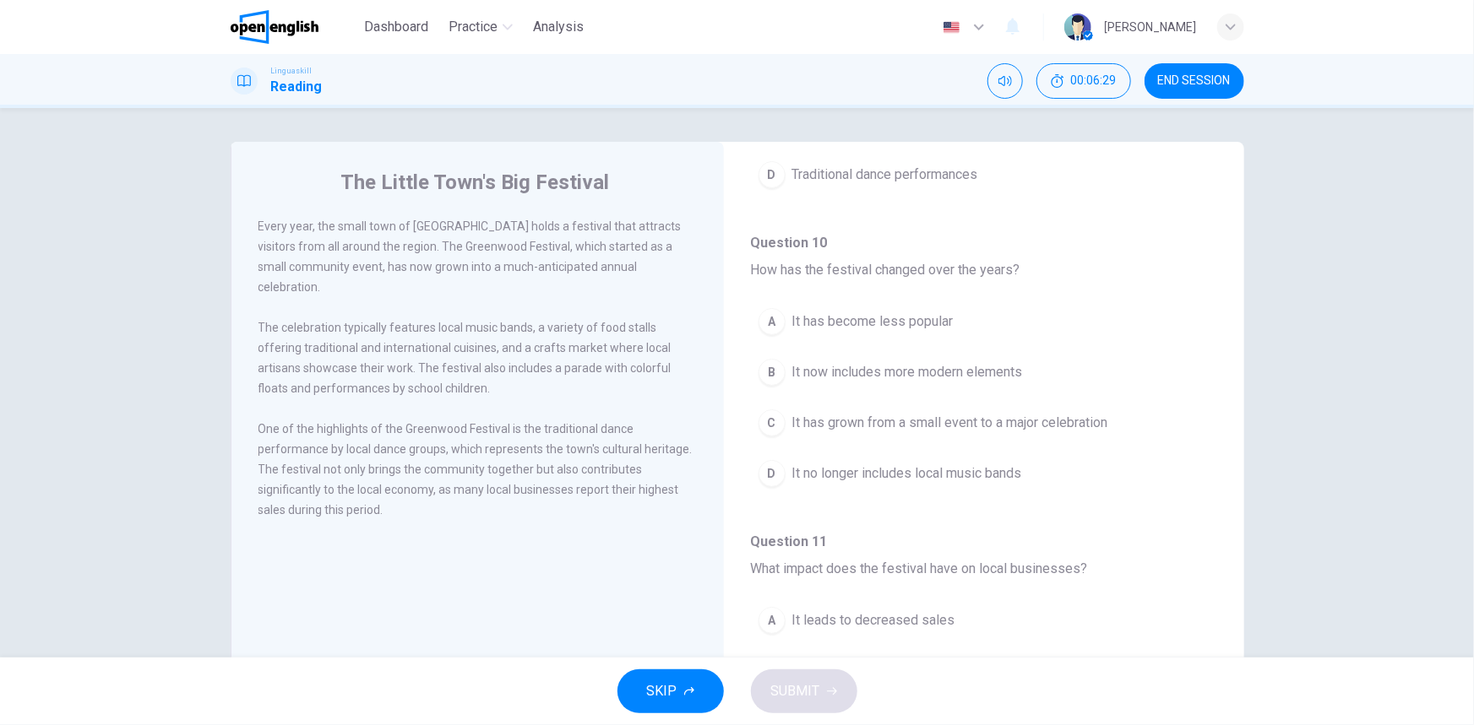
scroll to position [614, 0]
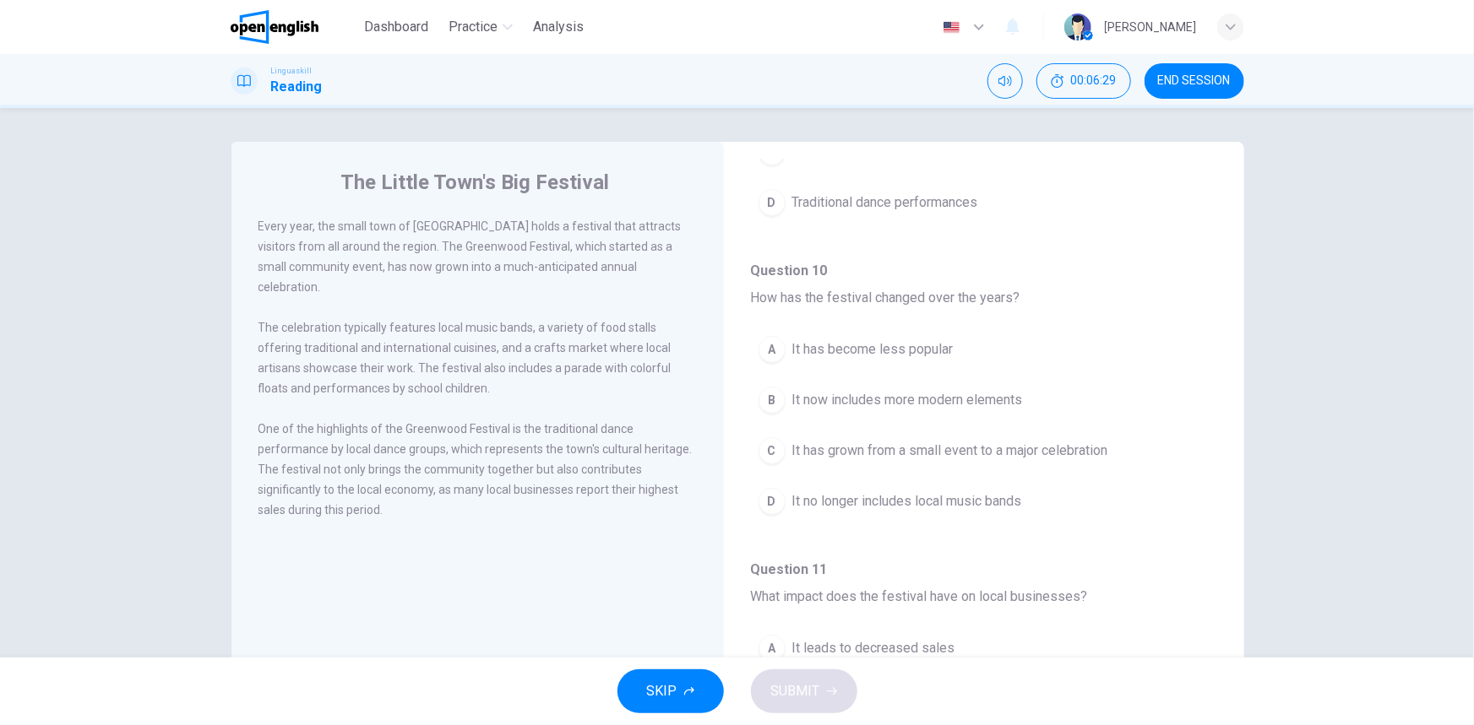
click at [993, 445] on span "It has grown from a small event to a major celebration" at bounding box center [950, 451] width 316 height 20
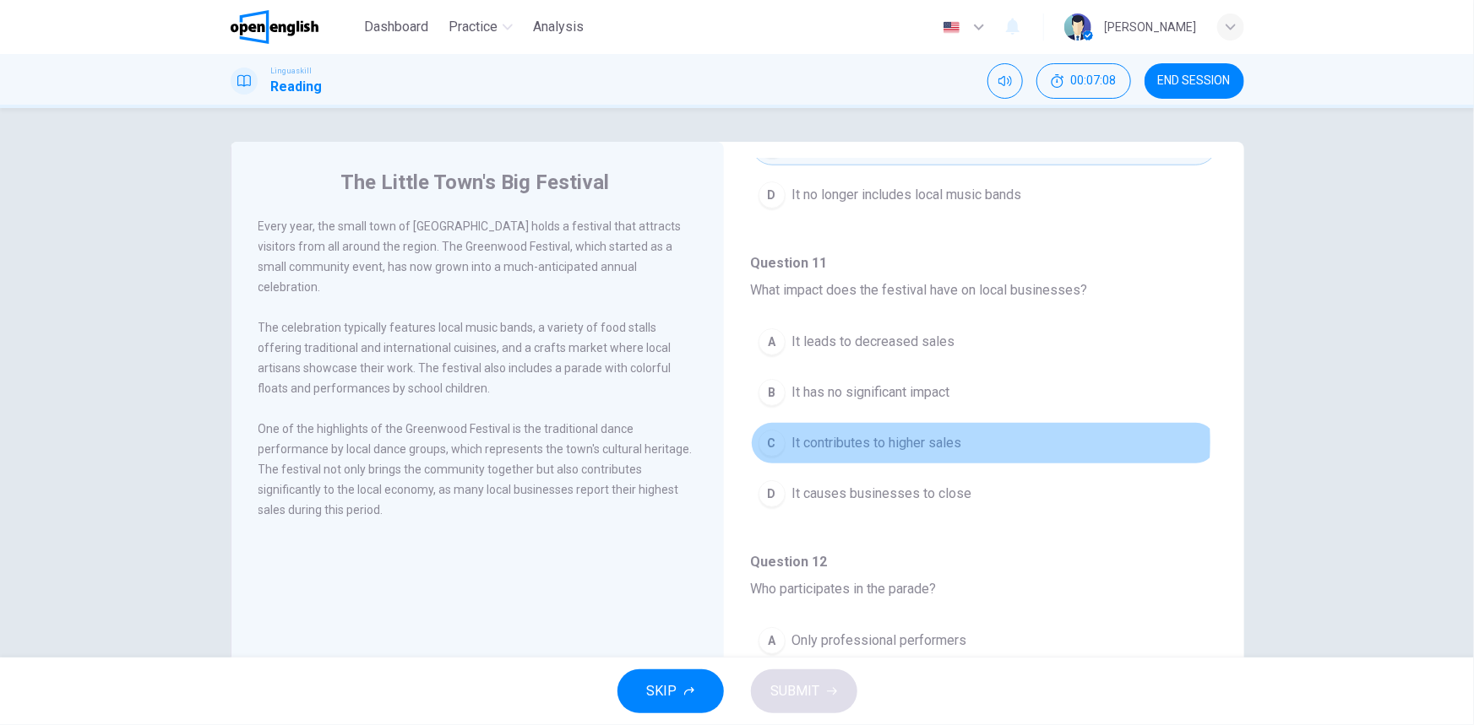
click at [920, 439] on span "It contributes to higher sales" at bounding box center [877, 443] width 170 height 20
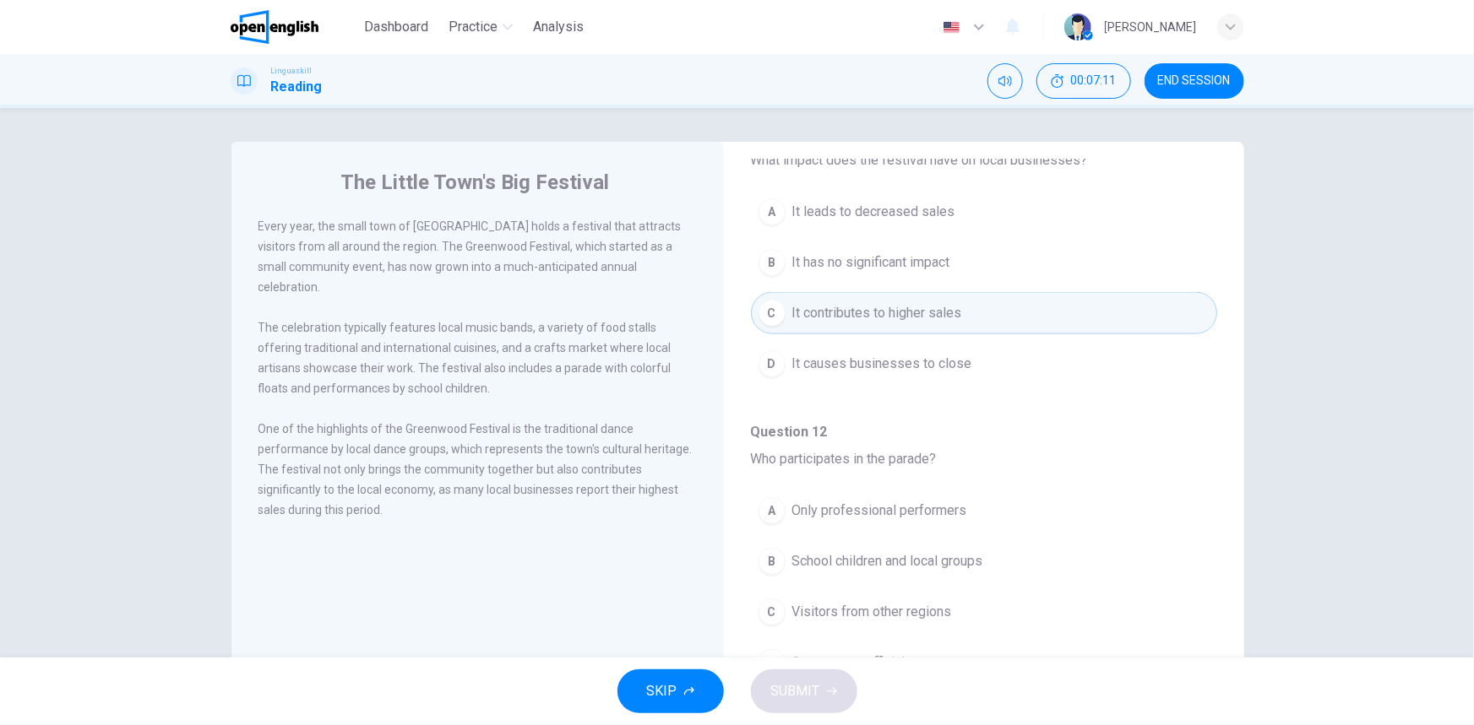
scroll to position [1052, 0]
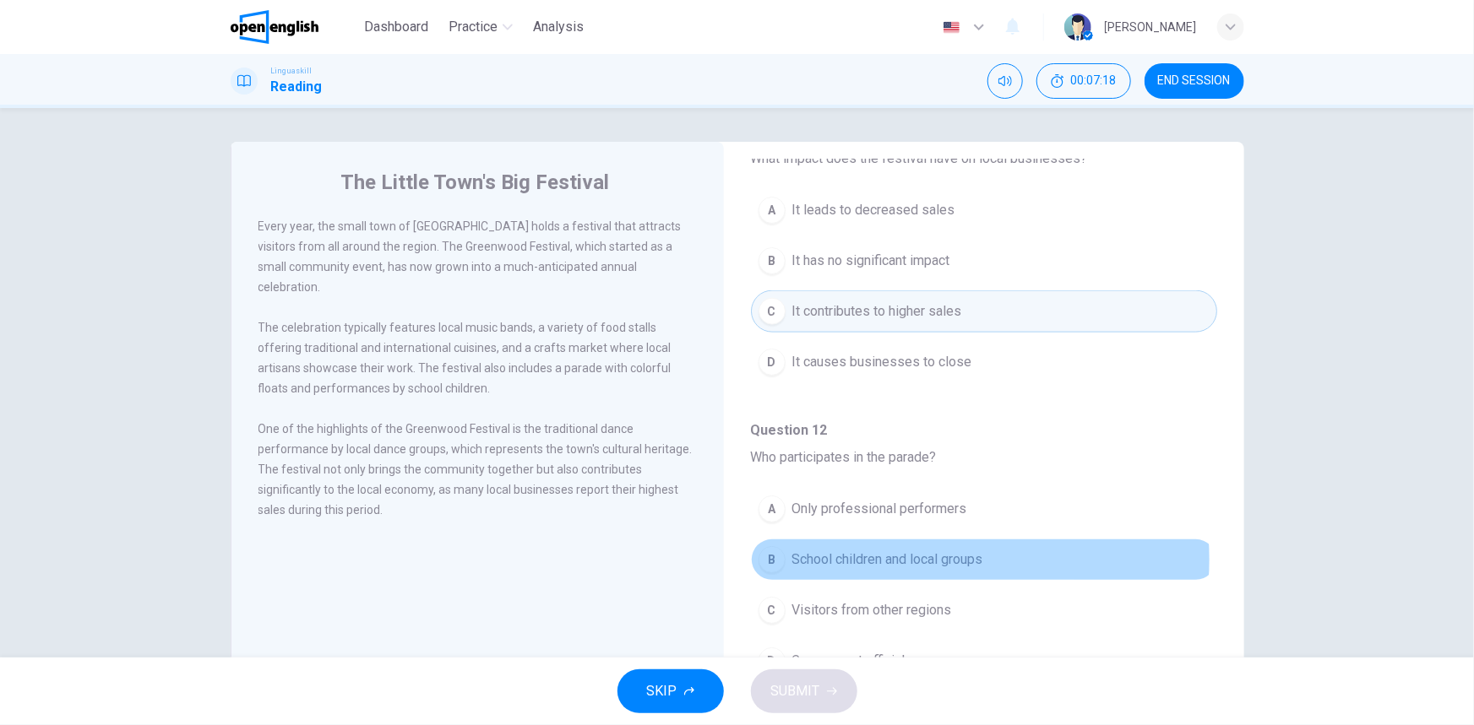
click at [921, 556] on span "School children and local groups" at bounding box center [887, 560] width 191 height 20
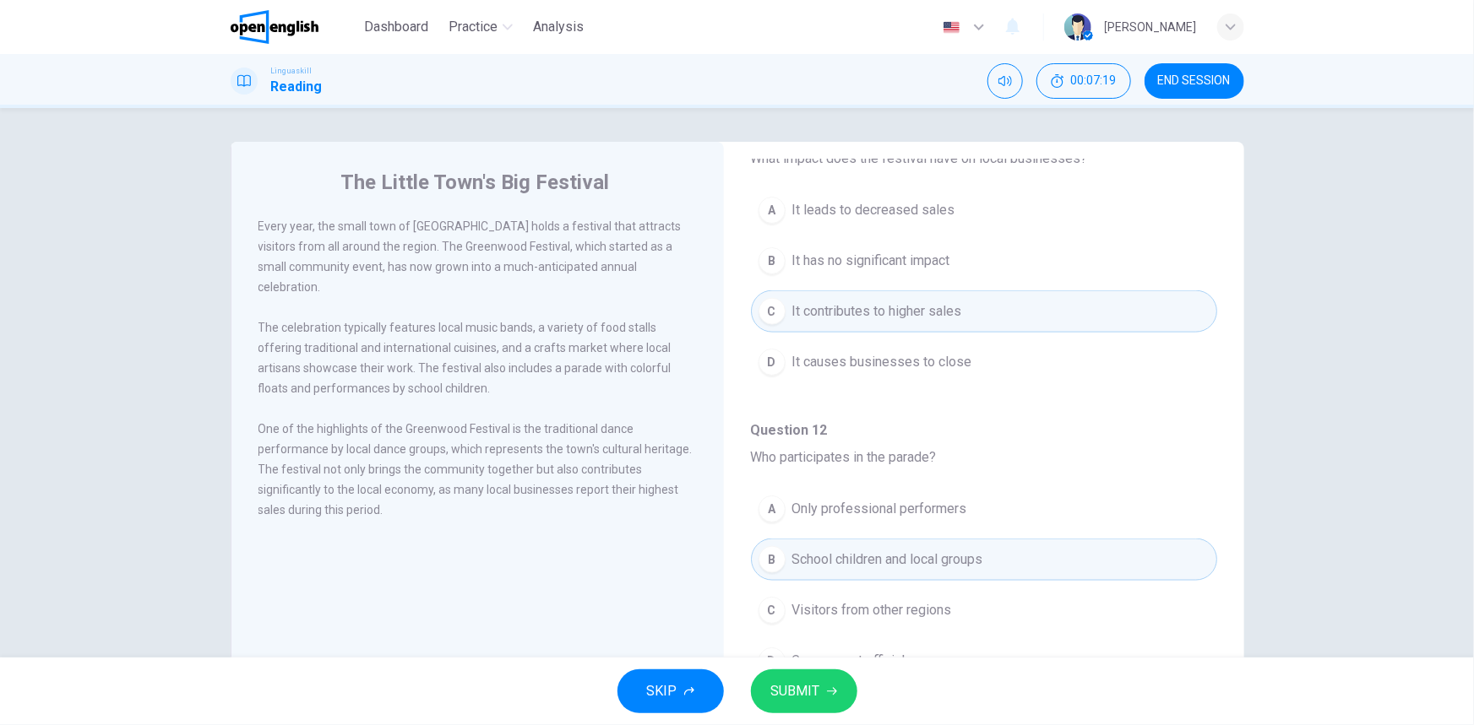
click at [827, 697] on button "SUBMIT" at bounding box center [804, 692] width 106 height 44
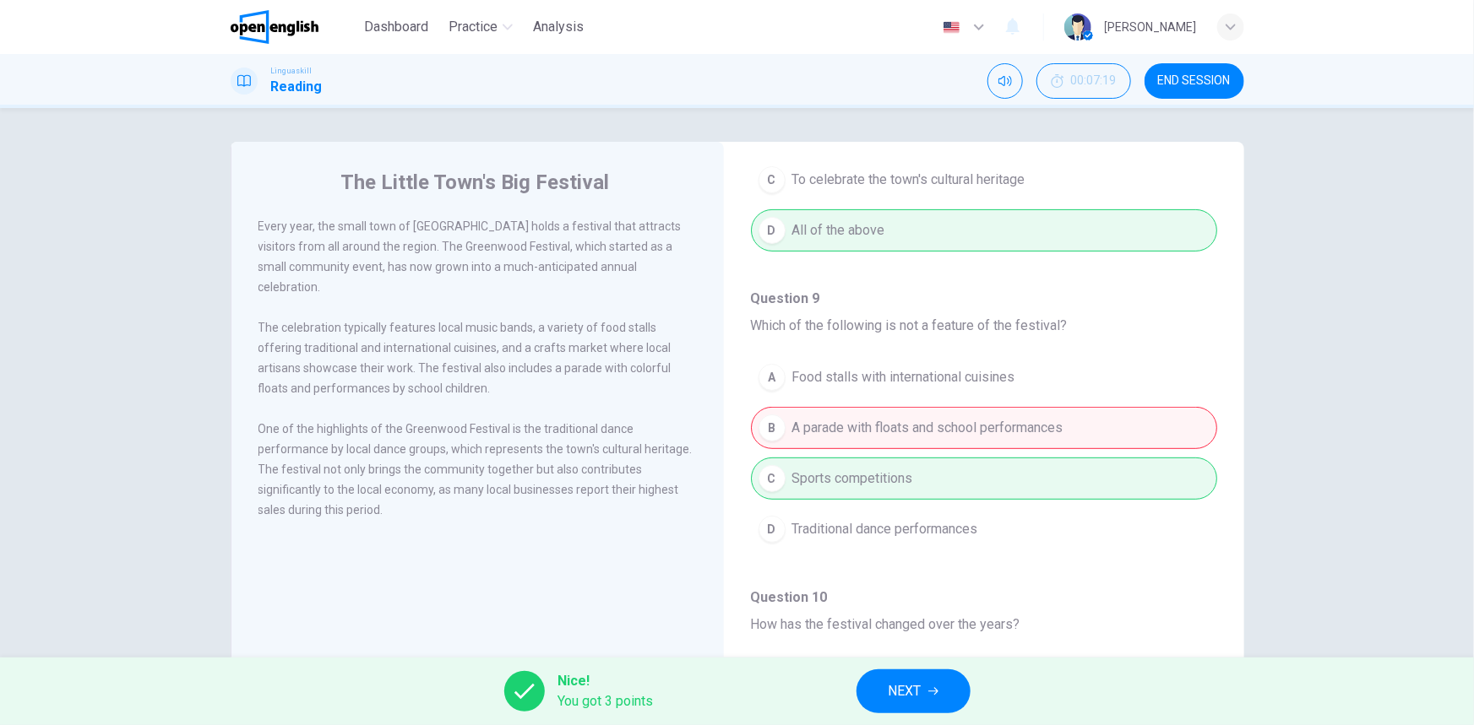
scroll to position [438, 0]
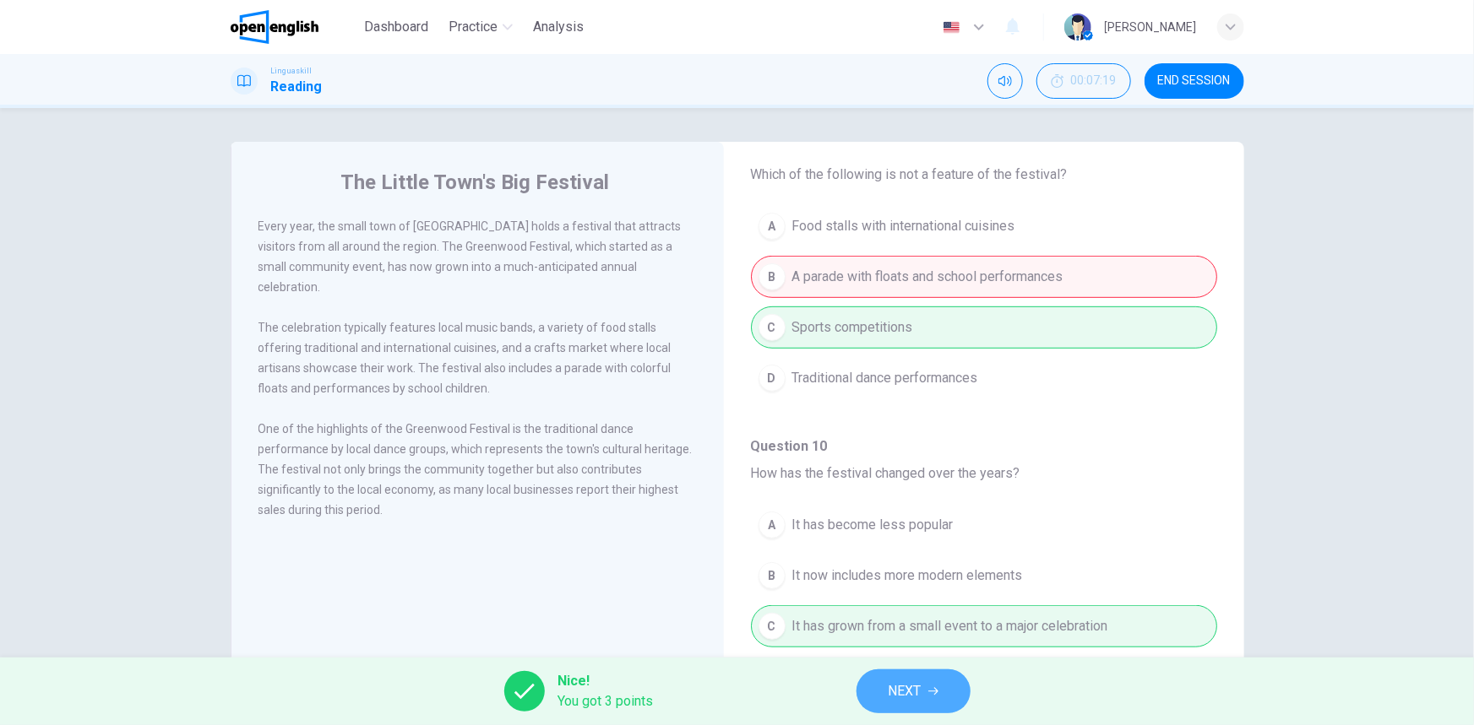
click at [946, 687] on button "NEXT" at bounding box center [913, 692] width 114 height 44
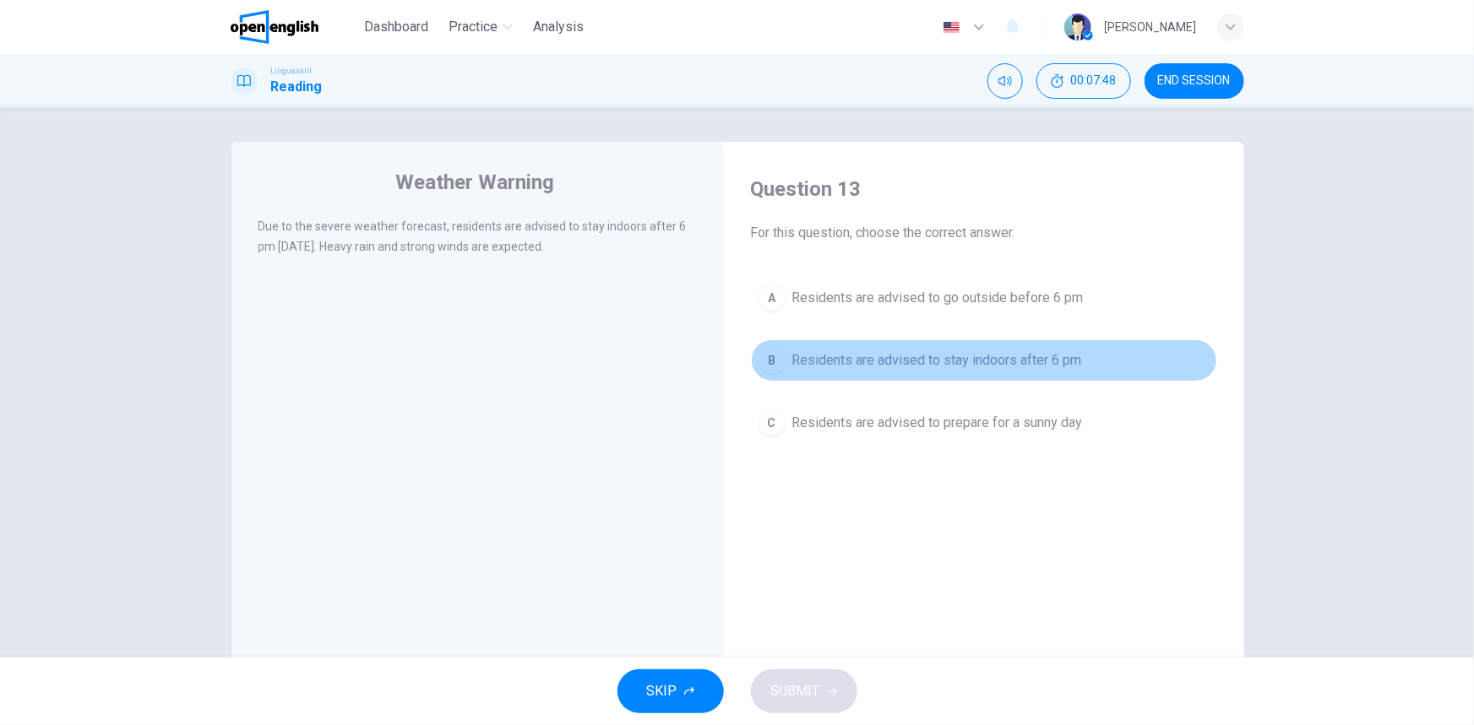
click at [988, 360] on span "Residents are advised to stay indoors after 6 pm" at bounding box center [937, 360] width 290 height 20
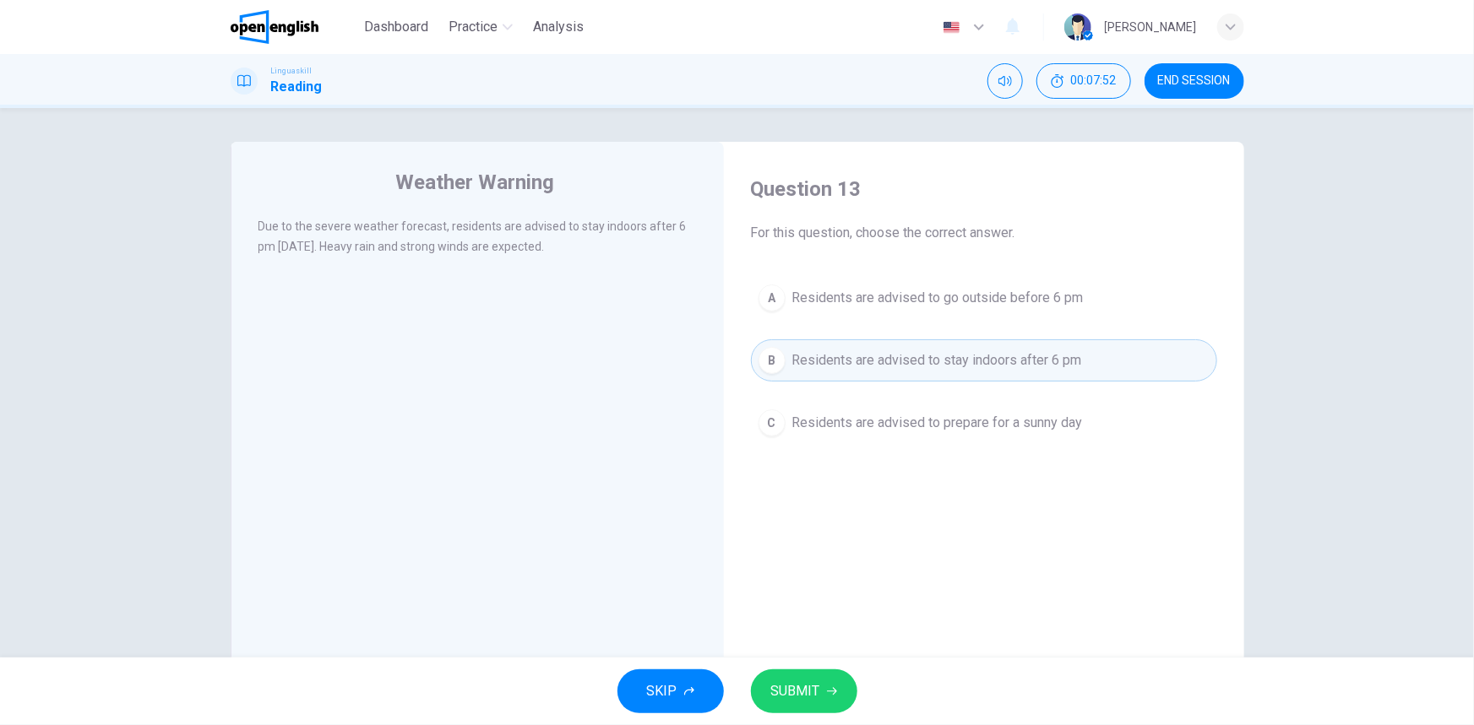
click at [818, 687] on span "SUBMIT" at bounding box center [795, 692] width 49 height 24
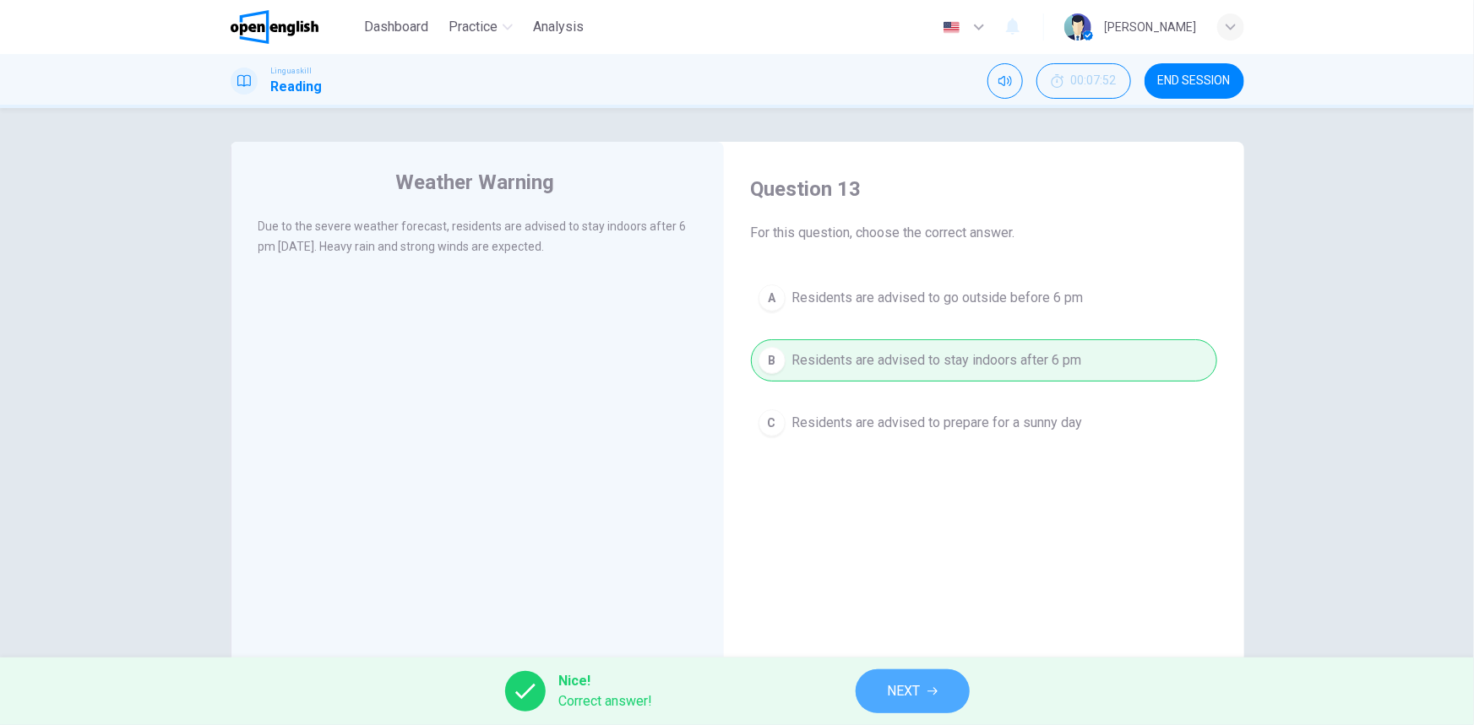
click at [909, 683] on span "NEXT" at bounding box center [903, 692] width 33 height 24
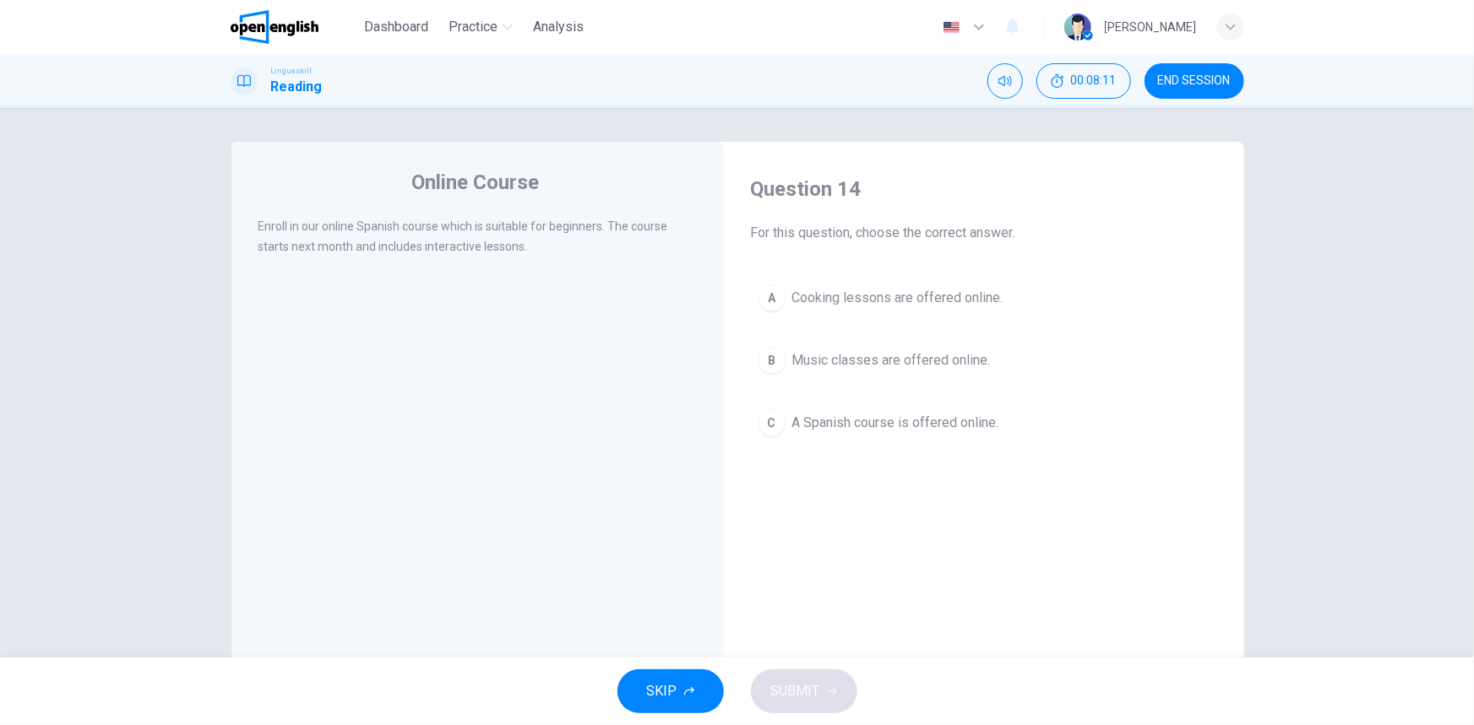
click at [930, 421] on span "A Spanish course is offered online." at bounding box center [895, 423] width 207 height 20
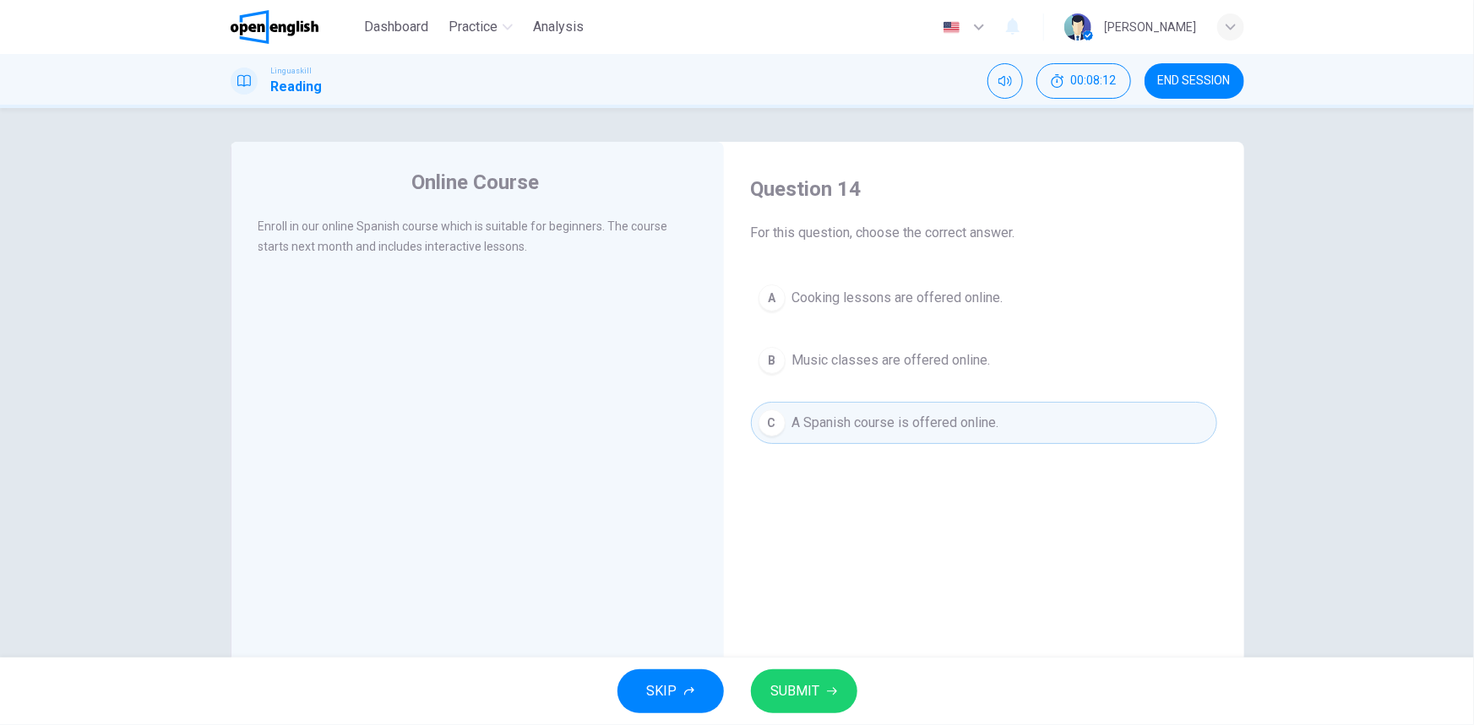
click at [807, 691] on span "SUBMIT" at bounding box center [795, 692] width 49 height 24
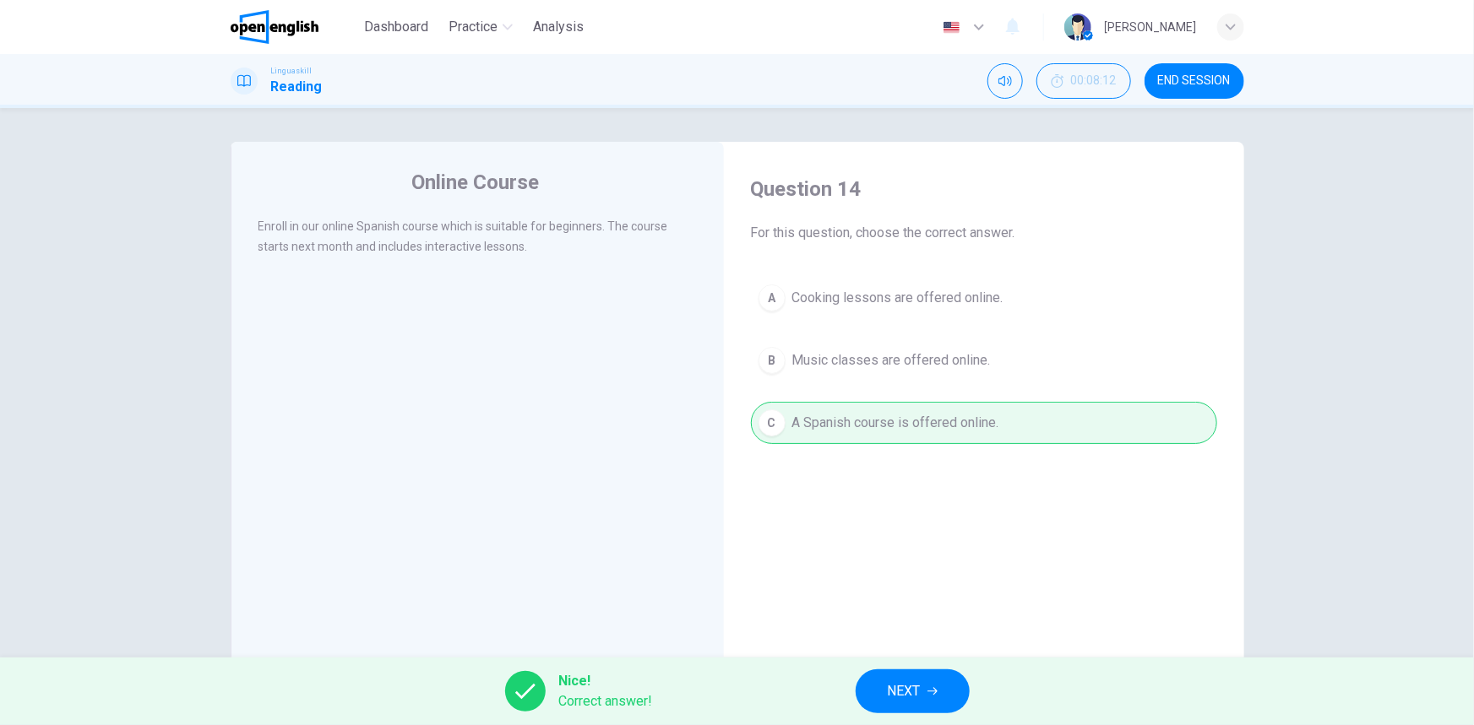
click at [911, 690] on span "NEXT" at bounding box center [903, 692] width 33 height 24
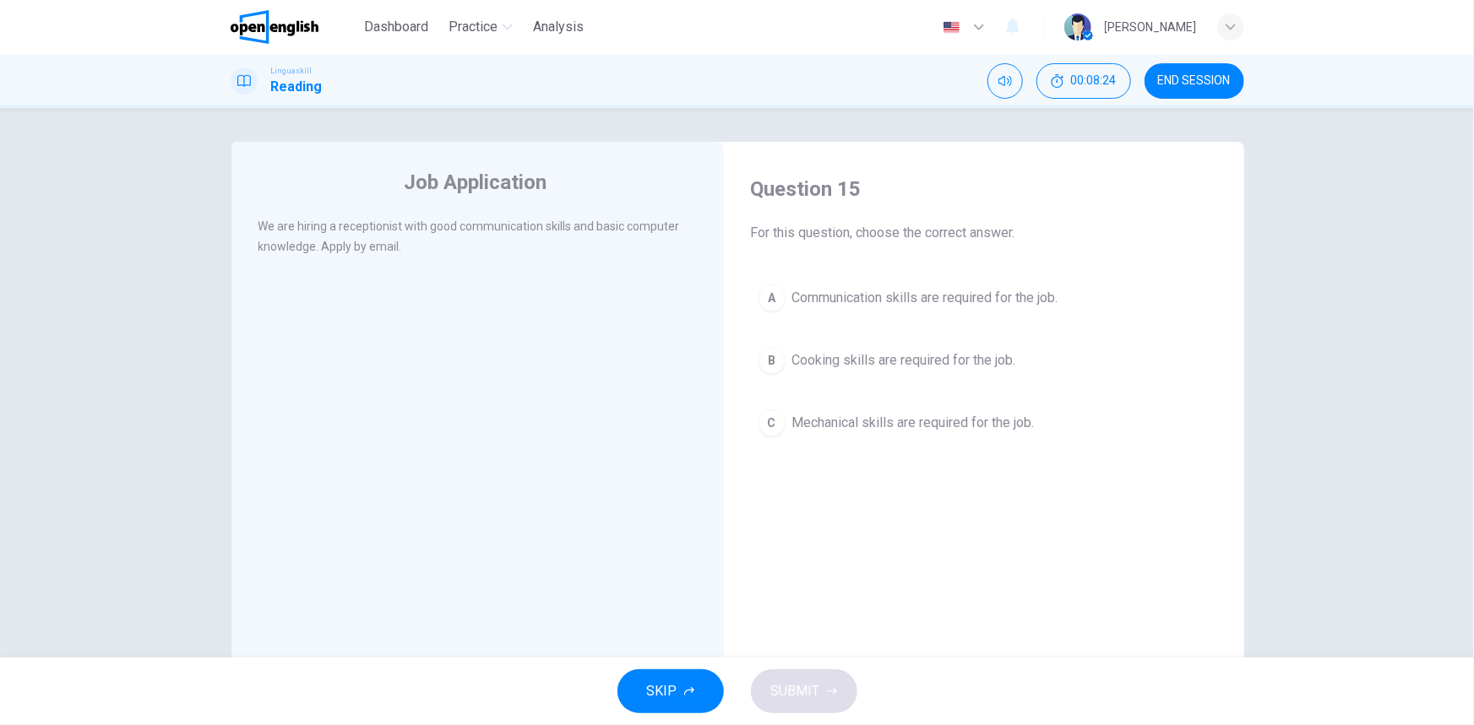
click at [978, 304] on span "Communication skills are required for the job." at bounding box center [925, 298] width 266 height 20
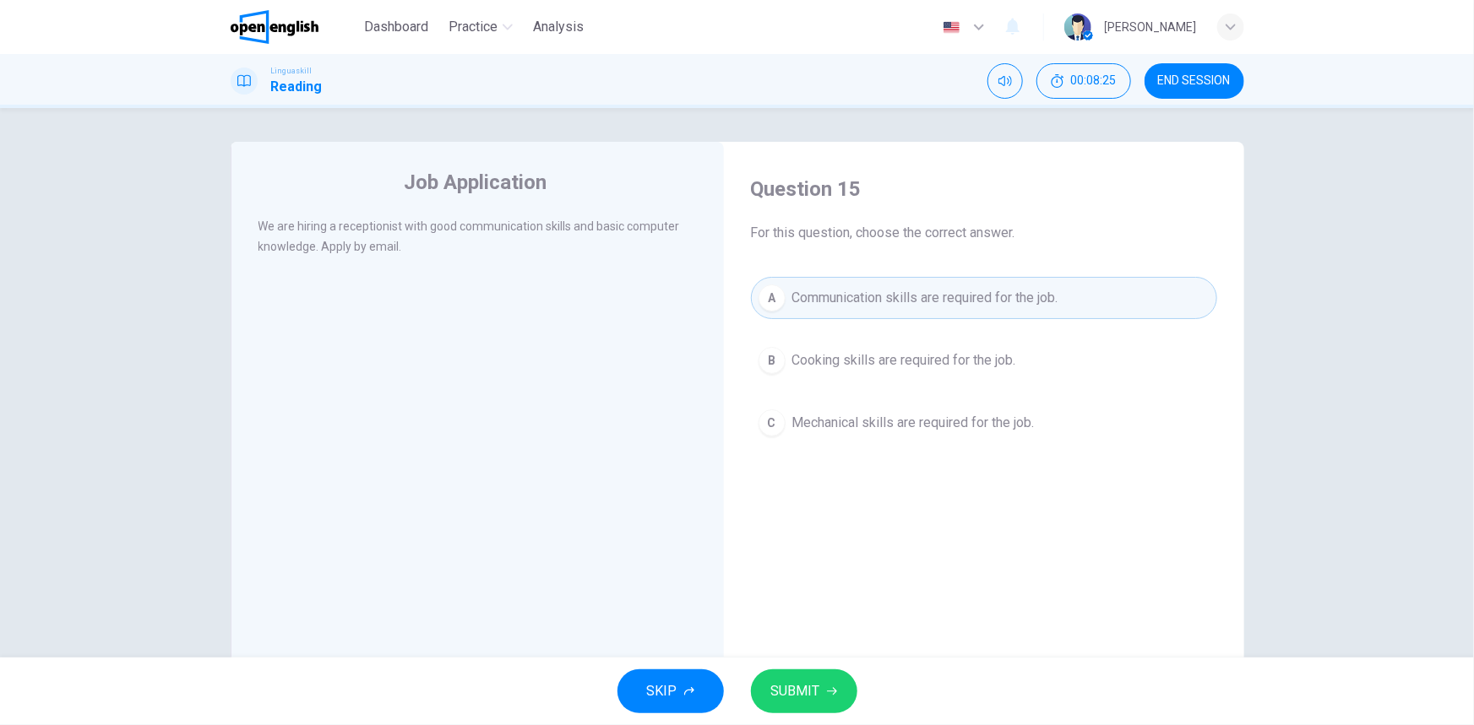
click at [823, 692] on button "SUBMIT" at bounding box center [804, 692] width 106 height 44
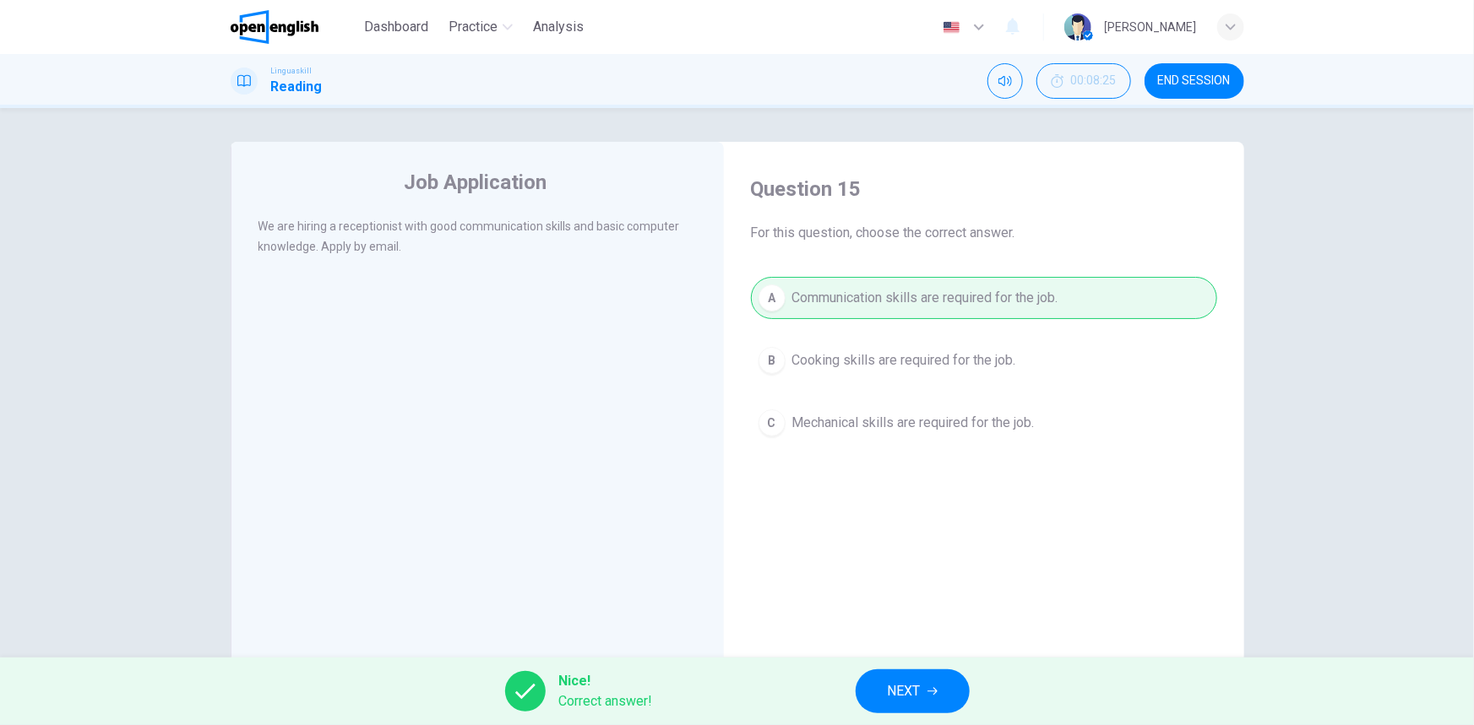
click at [909, 682] on span "NEXT" at bounding box center [903, 692] width 33 height 24
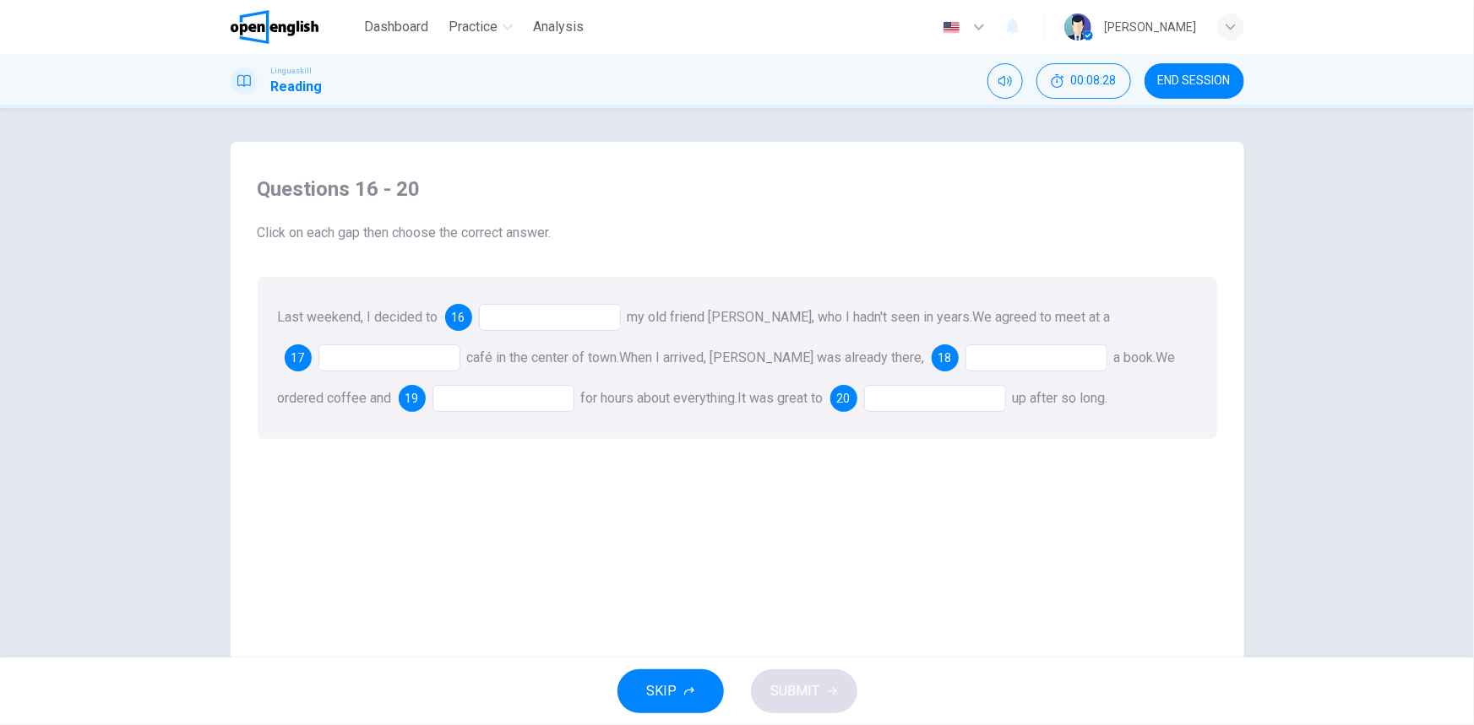
click at [547, 310] on div at bounding box center [550, 317] width 142 height 27
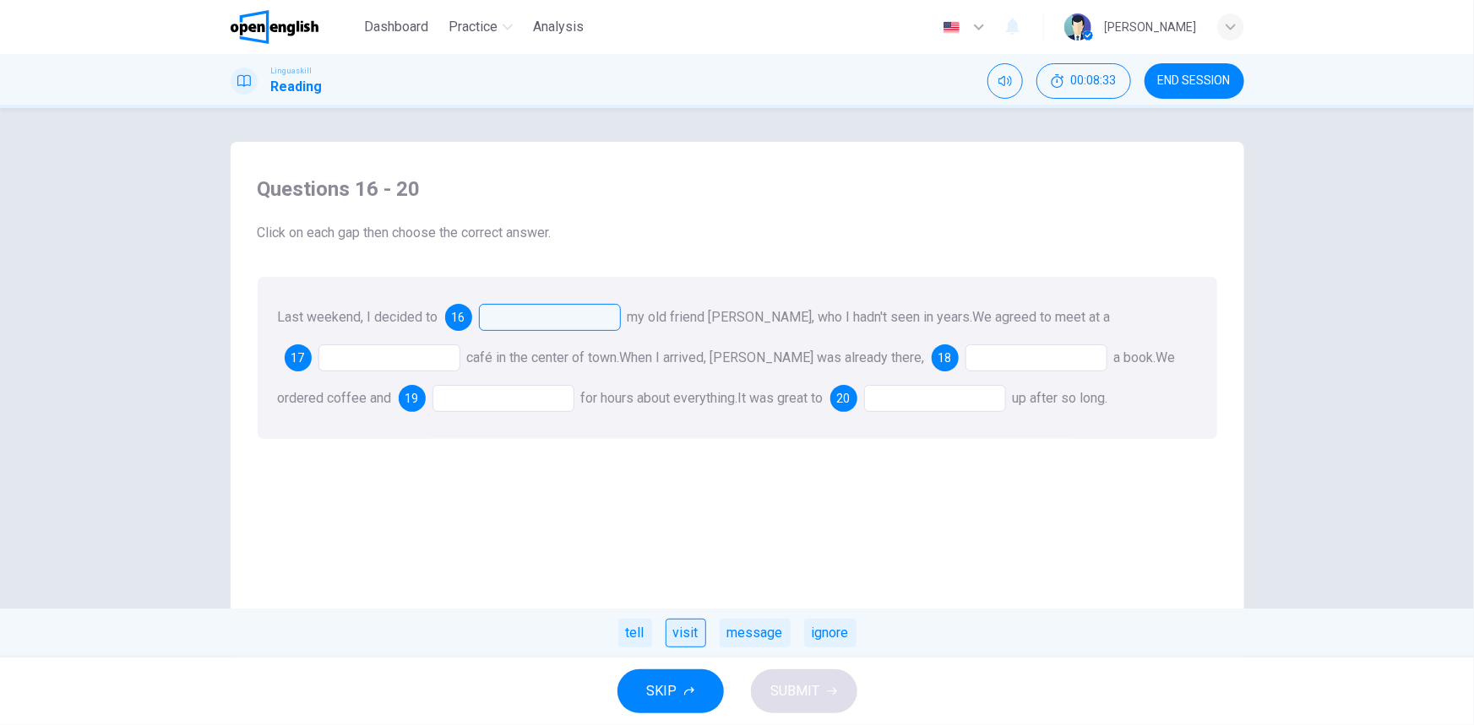
click at [687, 627] on div "visit" at bounding box center [685, 633] width 41 height 29
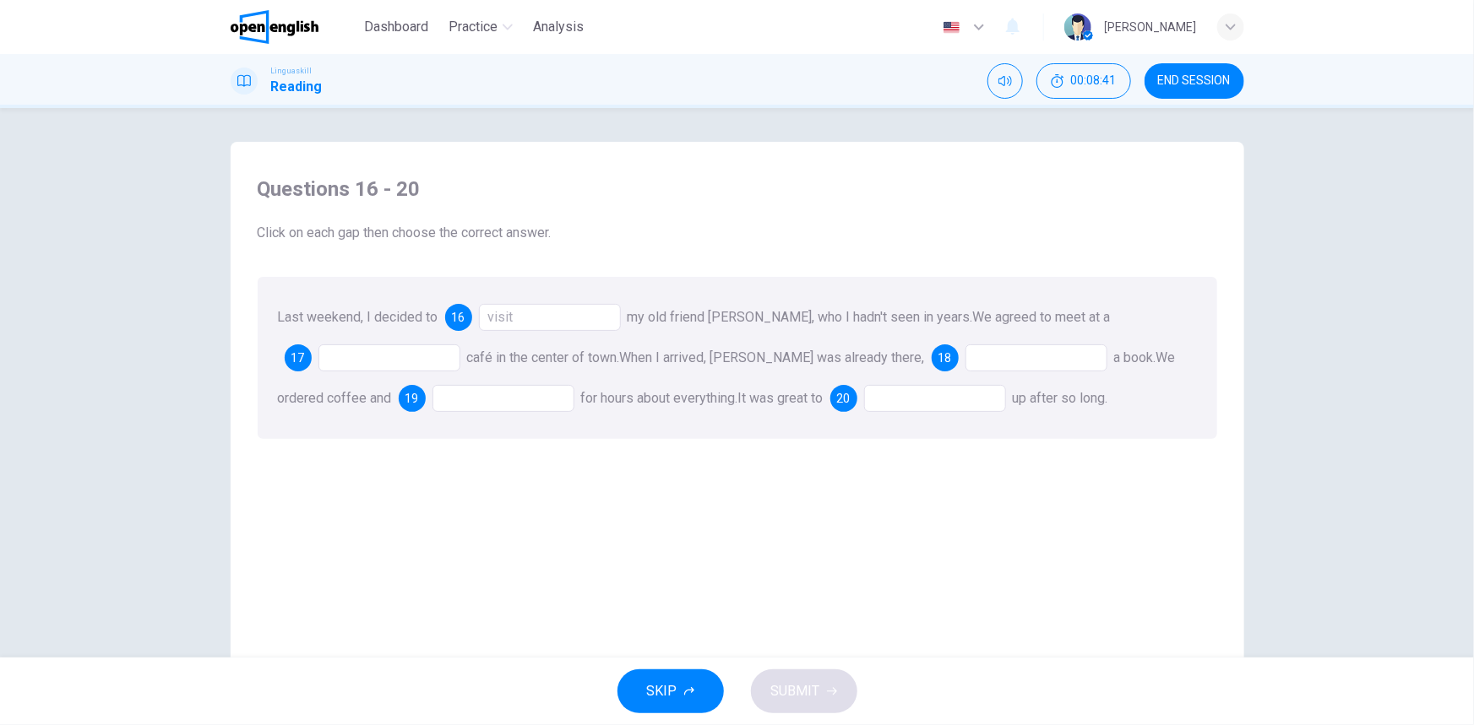
click at [376, 347] on div at bounding box center [389, 358] width 142 height 27
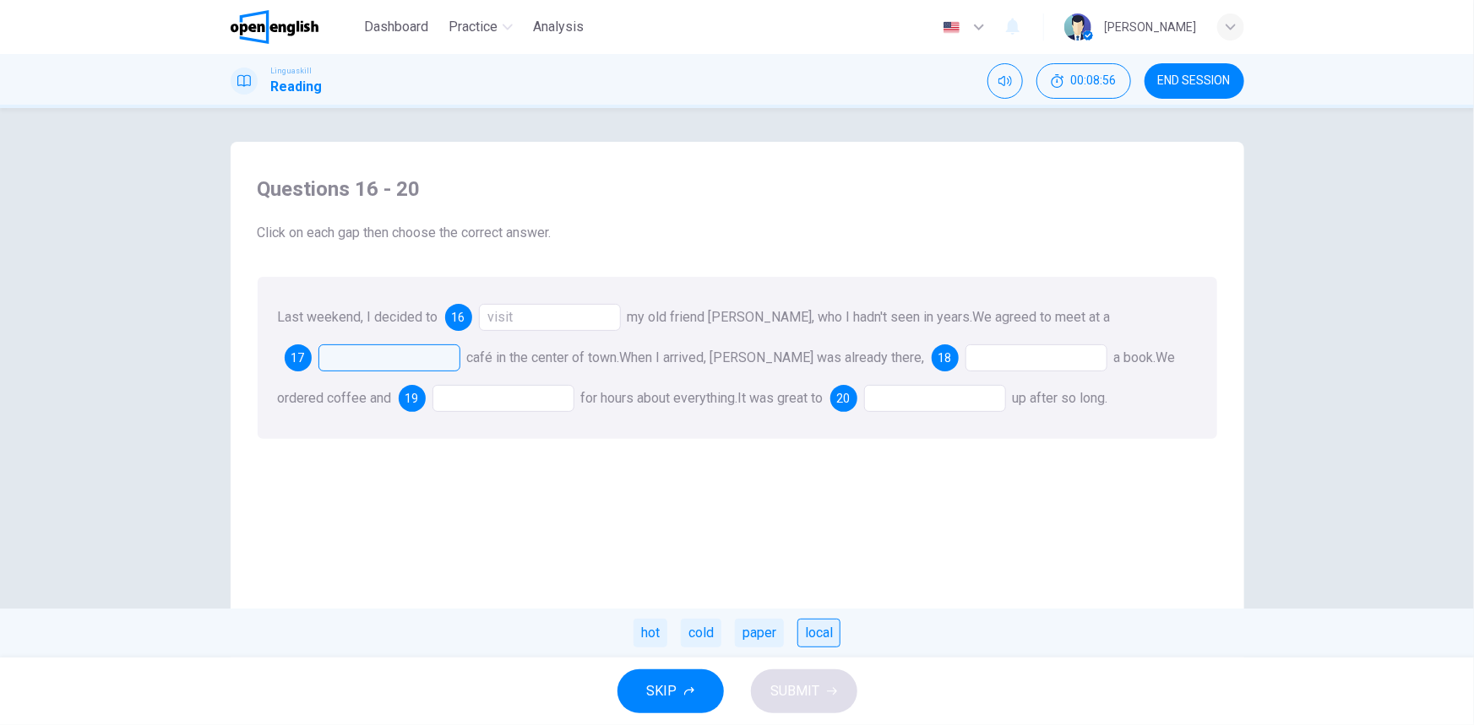
click at [808, 638] on div "local" at bounding box center [818, 633] width 43 height 29
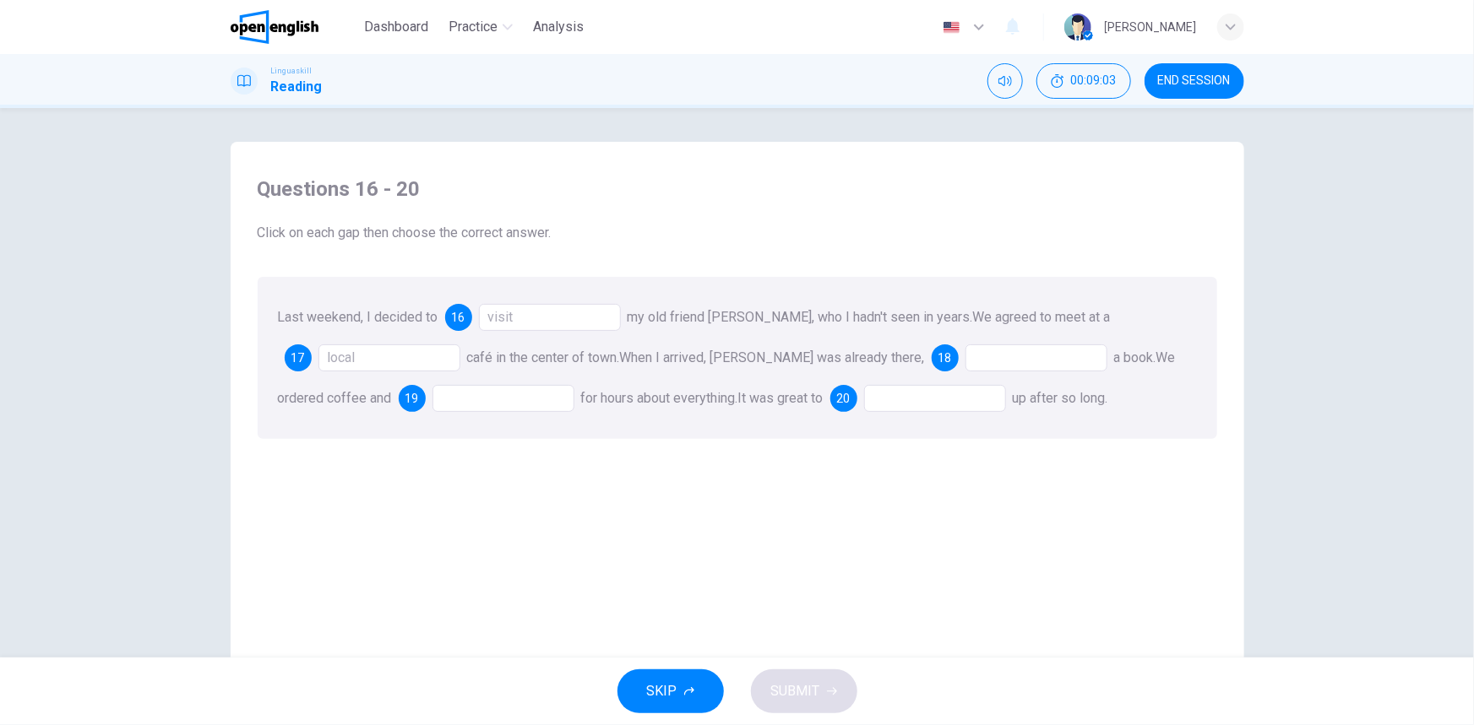
click at [509, 314] on div "visit" at bounding box center [550, 317] width 142 height 27
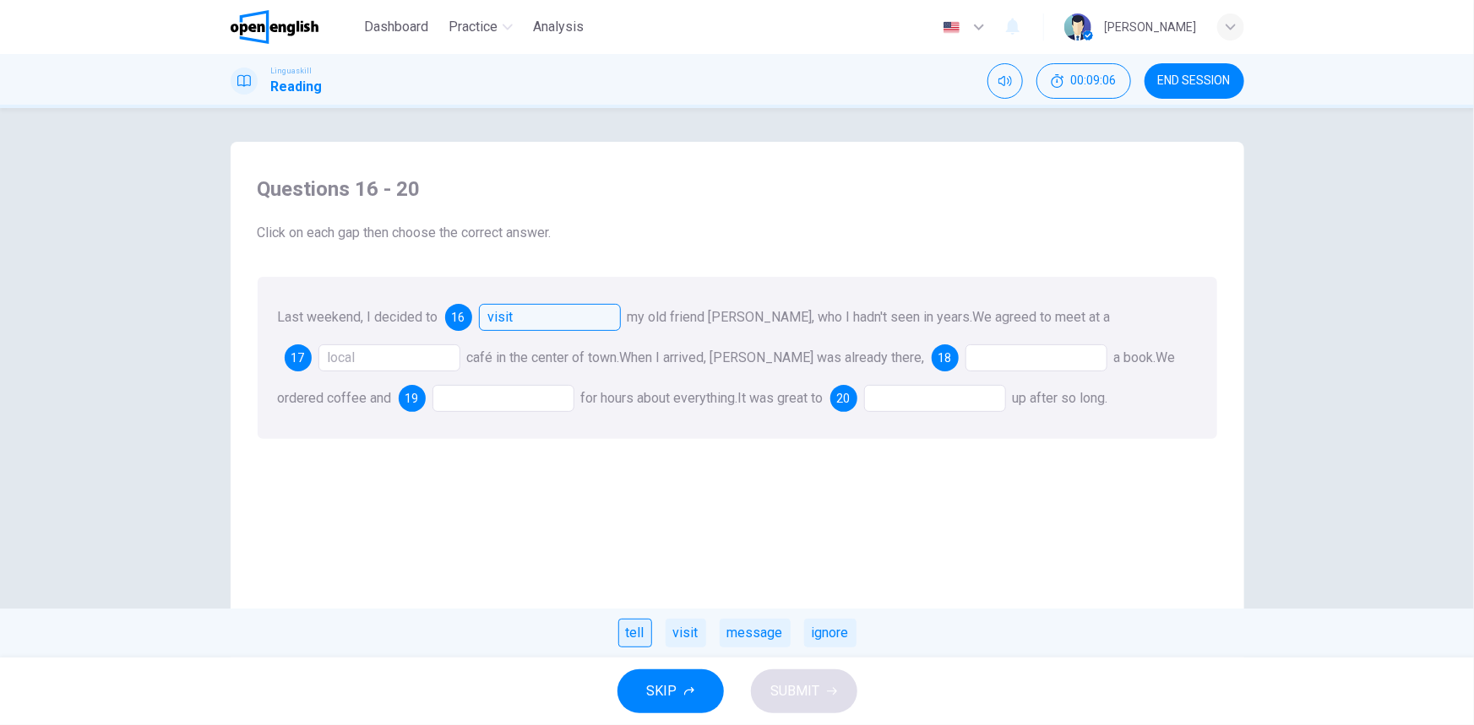
click at [638, 635] on div "tell" at bounding box center [635, 633] width 34 height 29
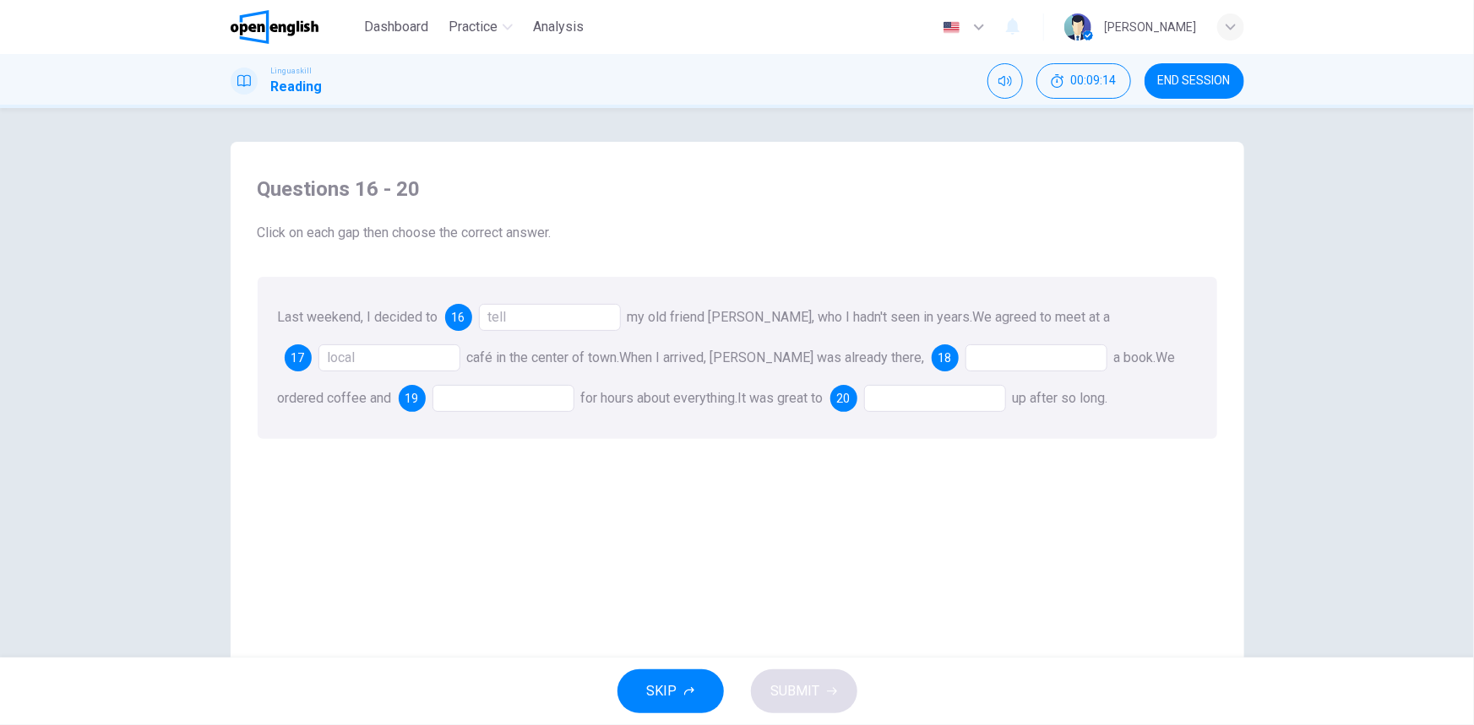
click at [965, 357] on div at bounding box center [1036, 358] width 142 height 27
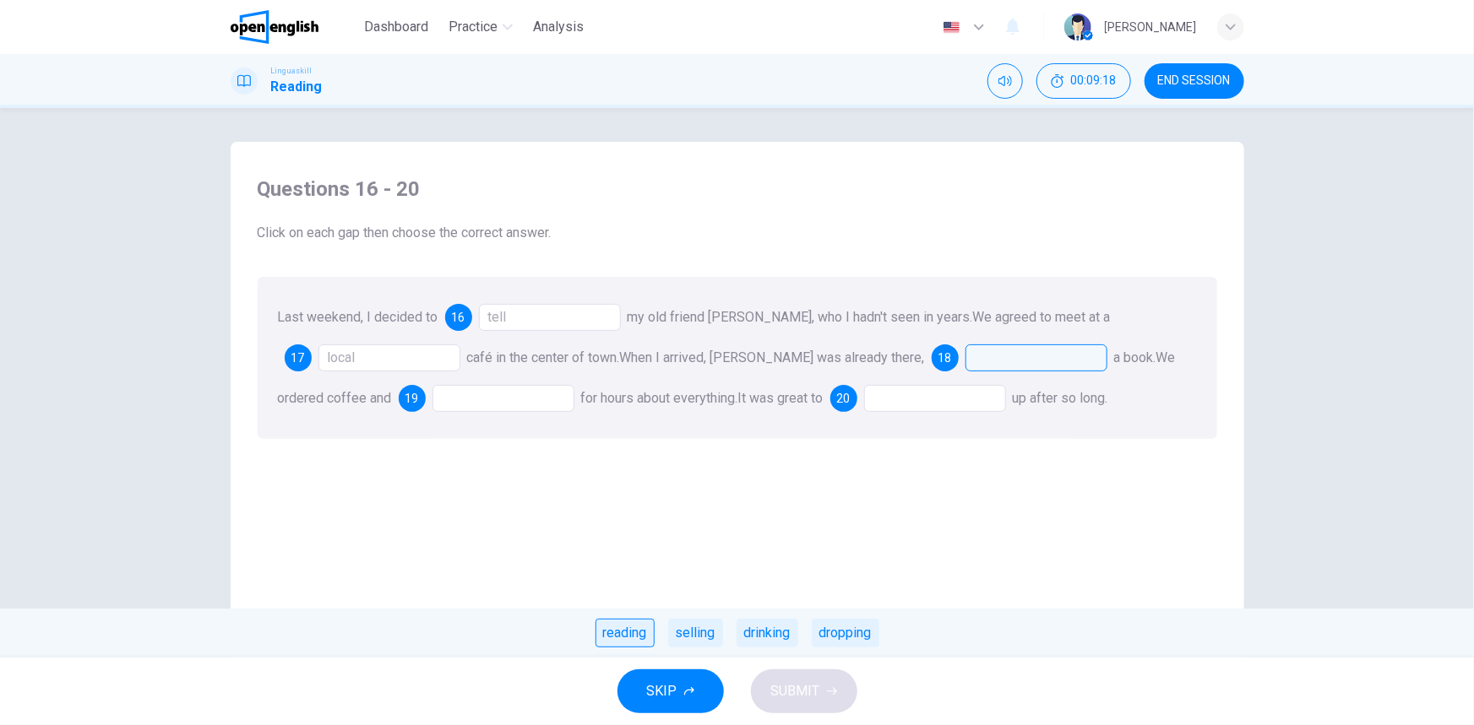
click at [615, 641] on div "reading" at bounding box center [624, 633] width 59 height 29
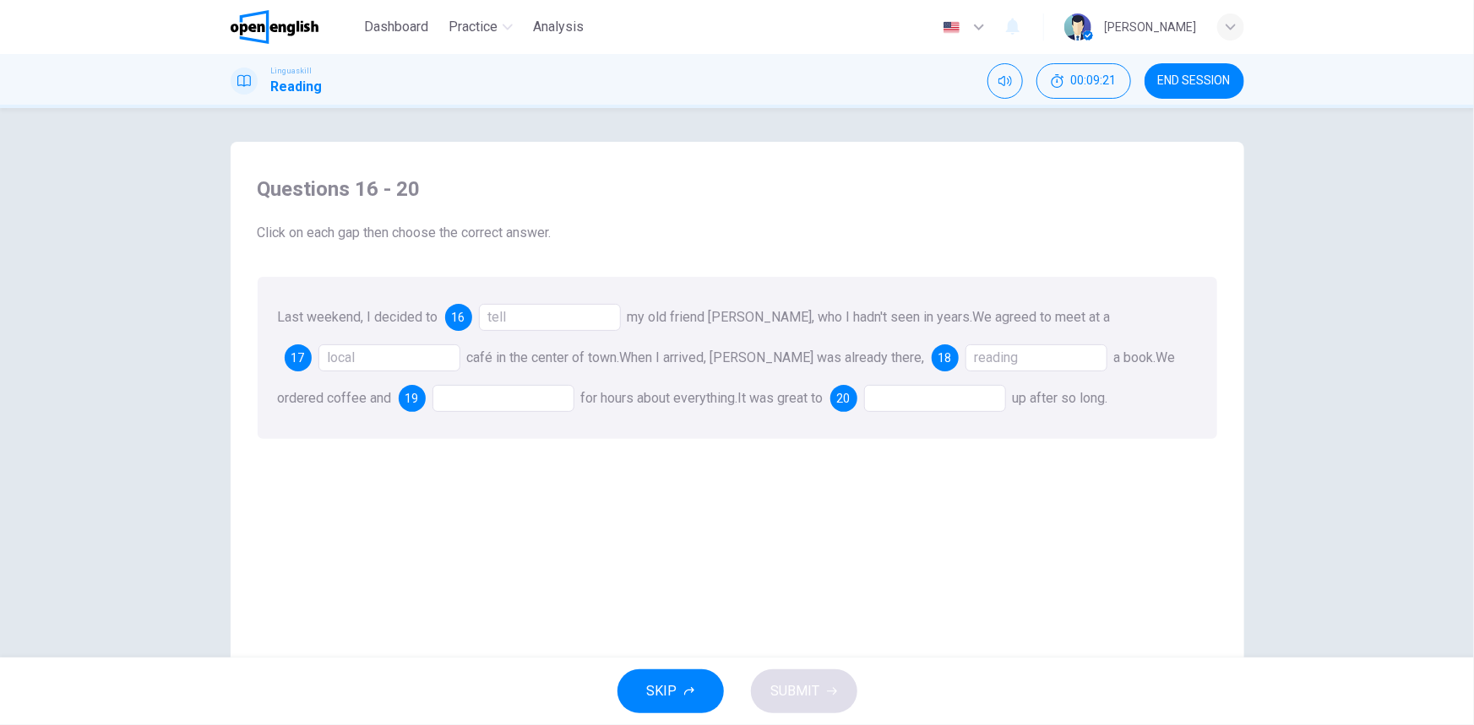
click at [448, 400] on div at bounding box center [503, 398] width 142 height 27
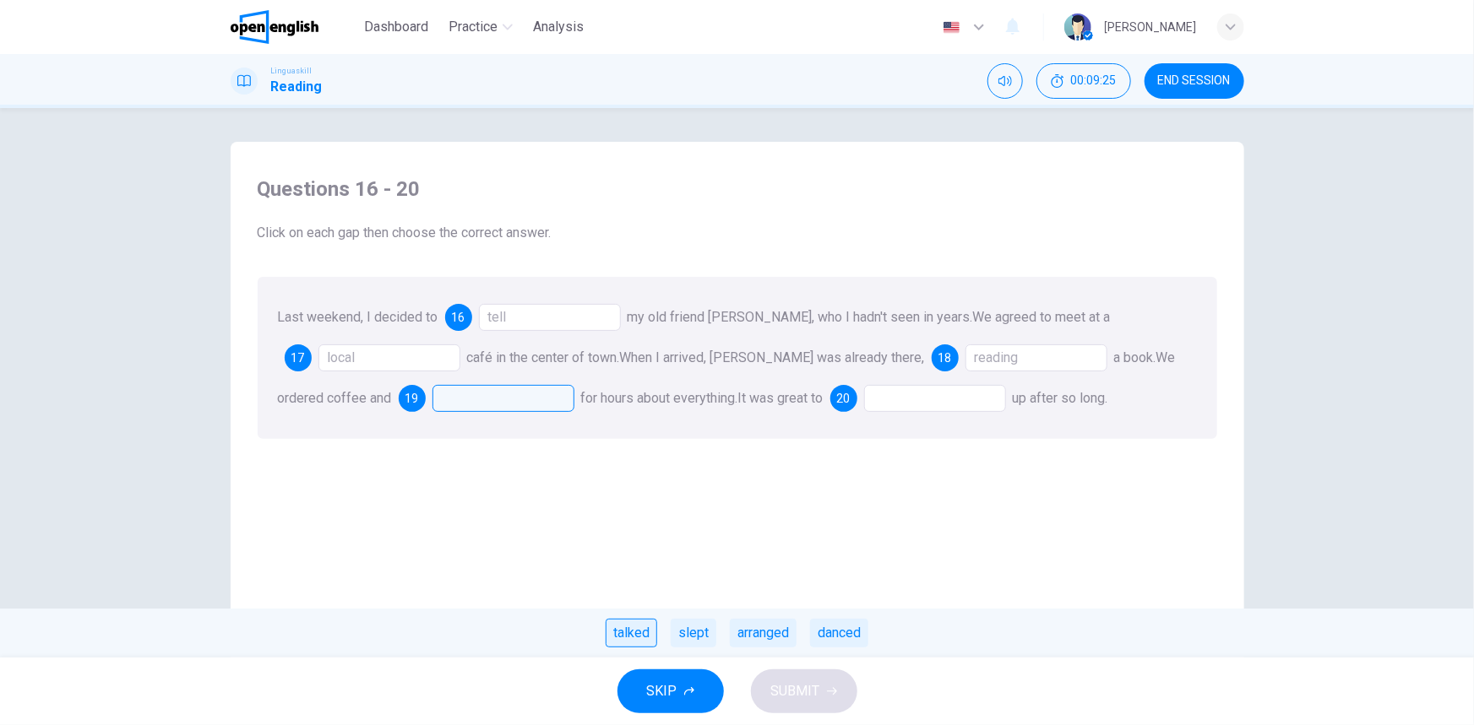
click at [627, 646] on div "talked" at bounding box center [631, 633] width 52 height 29
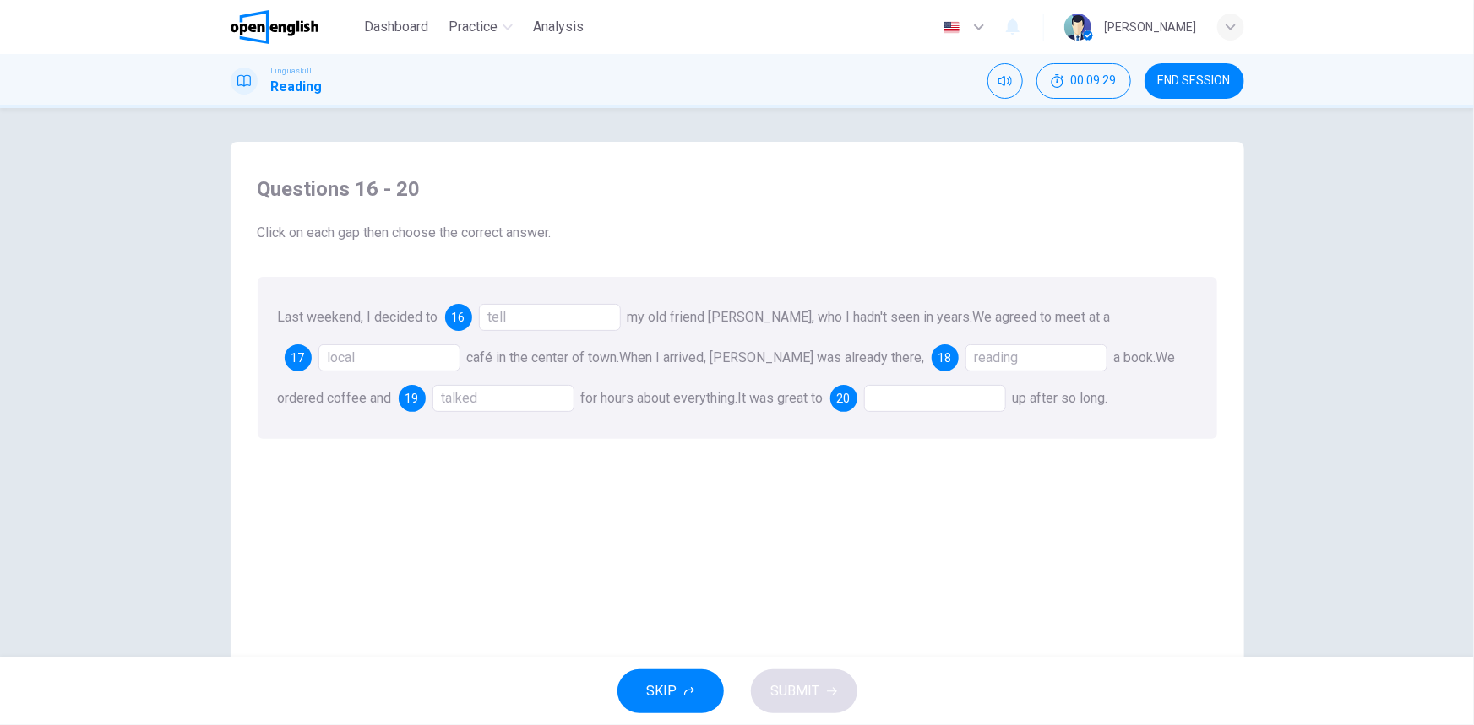
click at [924, 399] on div at bounding box center [935, 398] width 142 height 27
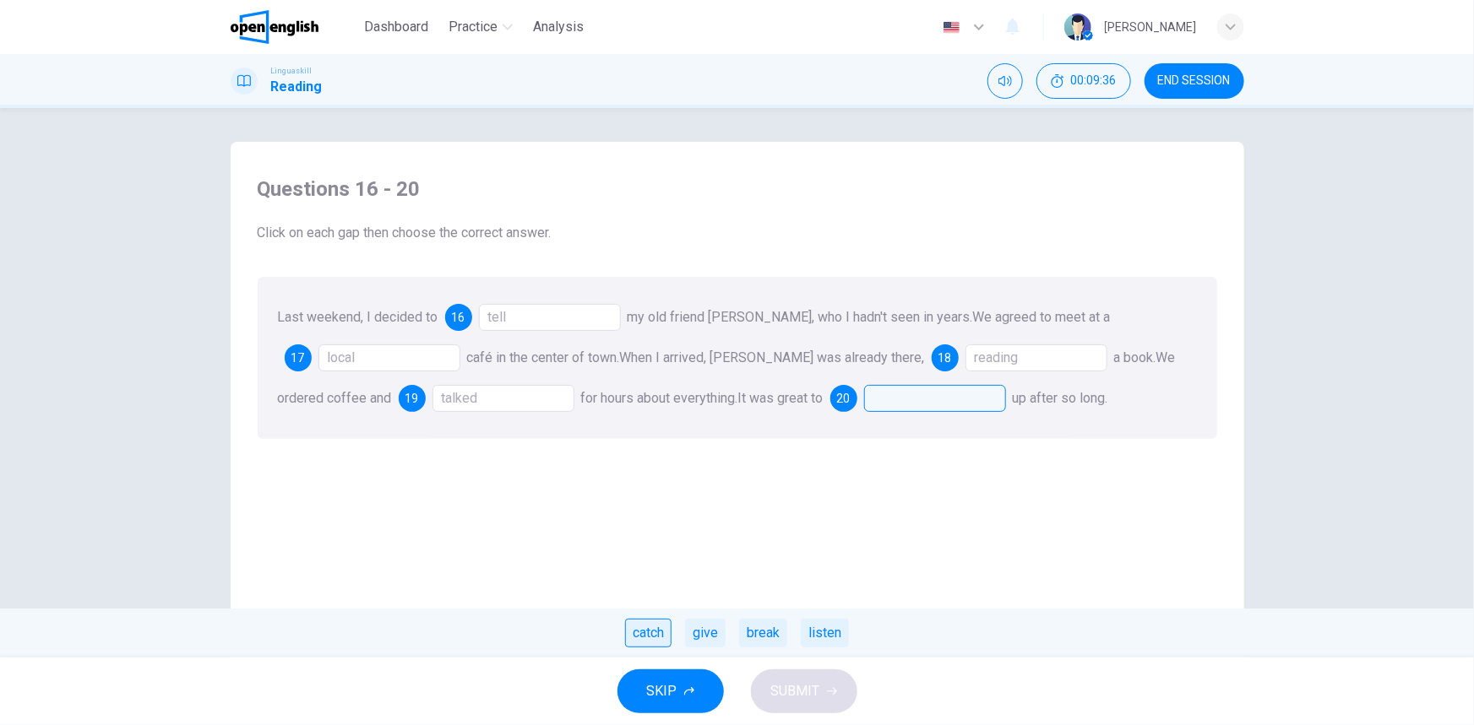
click at [640, 642] on div "catch" at bounding box center [648, 633] width 46 height 29
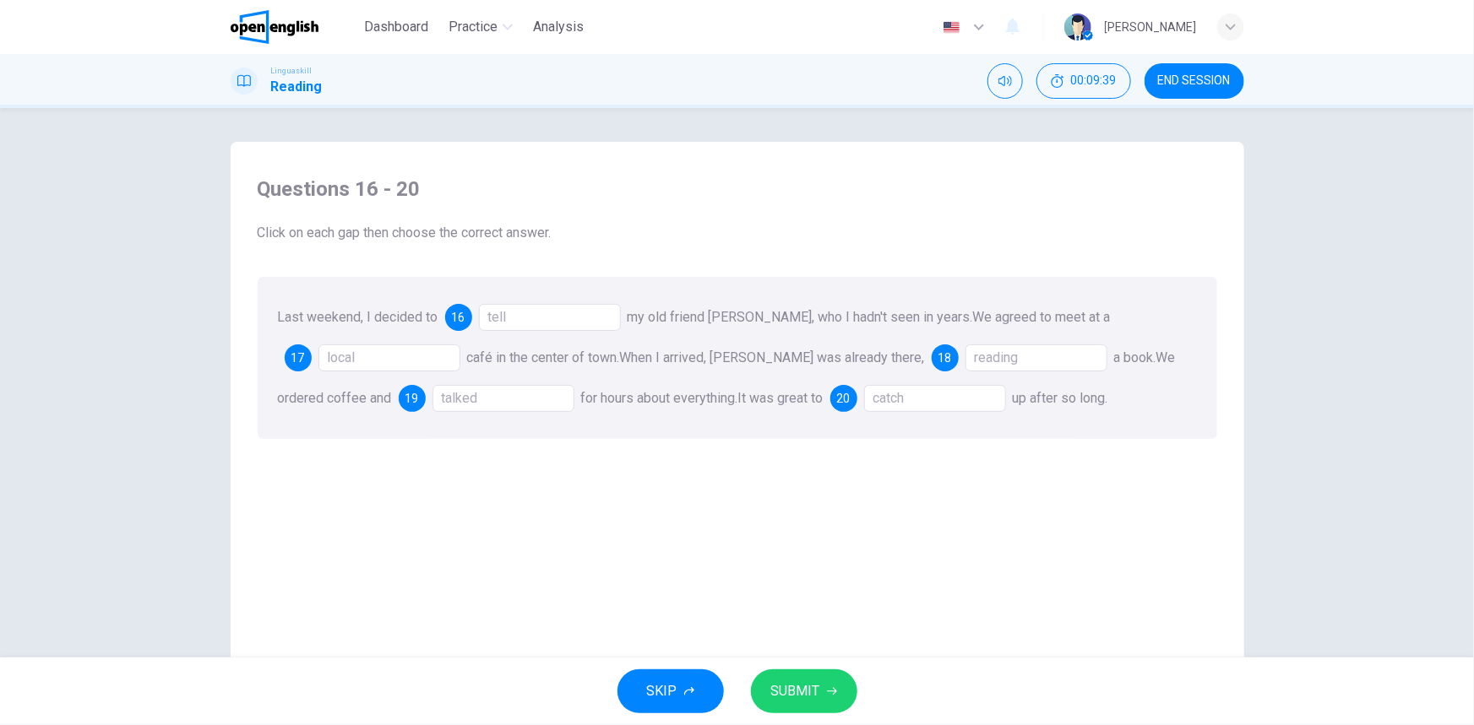
click at [774, 682] on span "SUBMIT" at bounding box center [795, 692] width 49 height 24
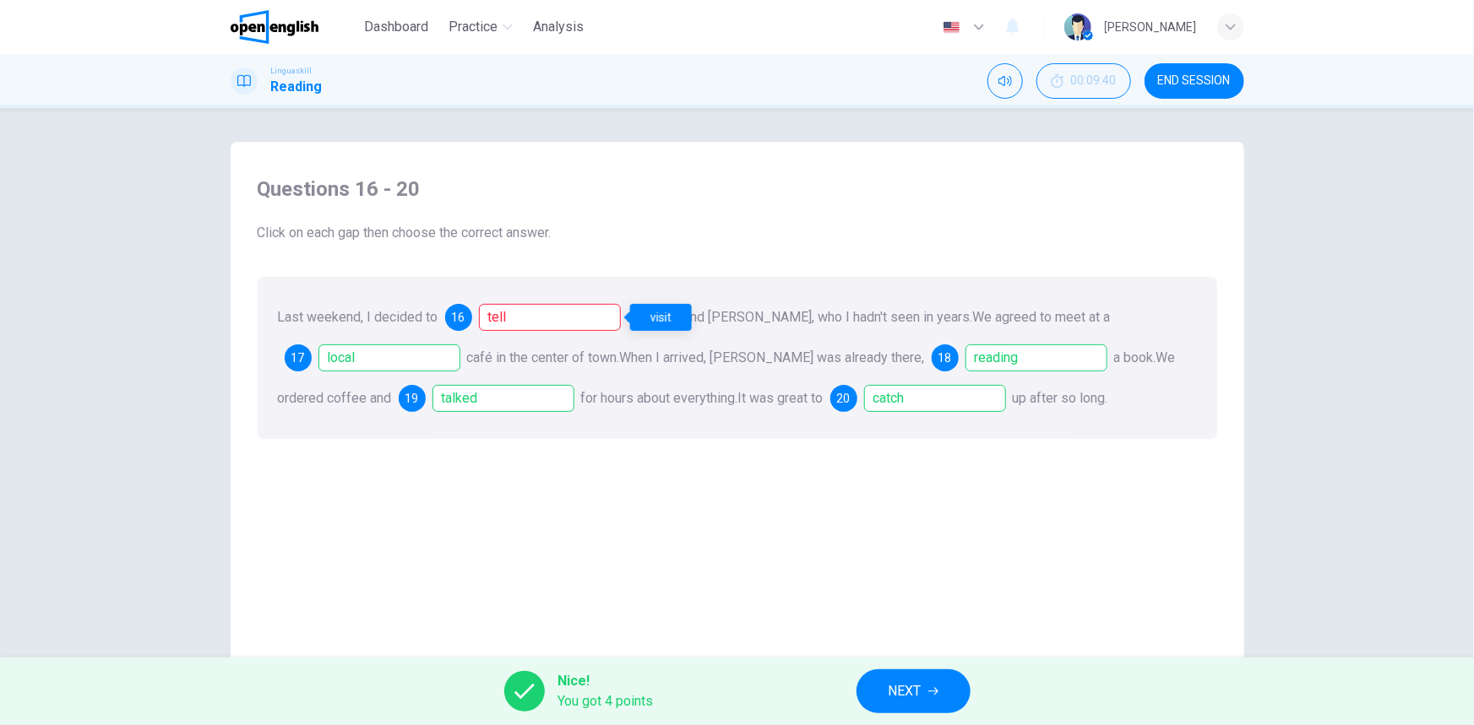
click at [521, 323] on div "tell" at bounding box center [550, 317] width 142 height 27
click at [904, 681] on span "NEXT" at bounding box center [904, 692] width 33 height 24
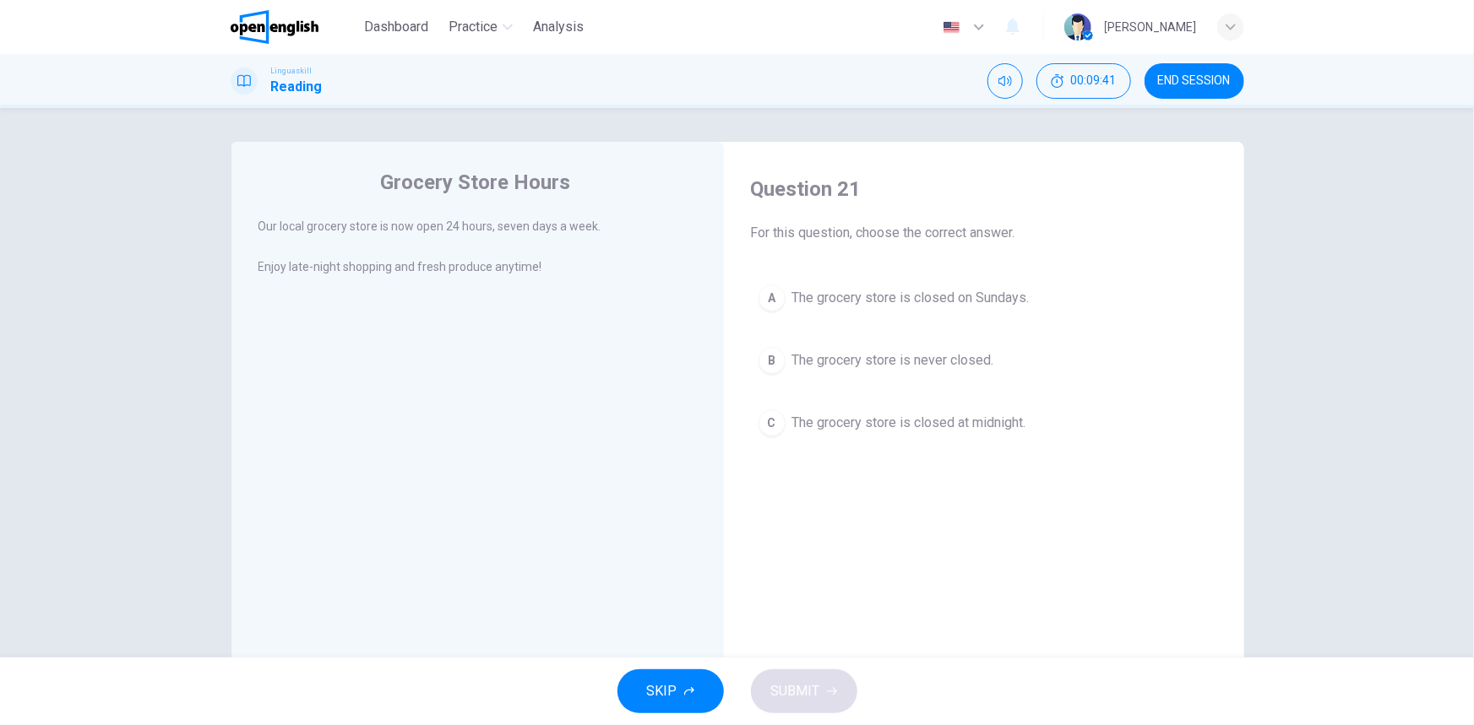
click at [1167, 81] on span "END SESSION" at bounding box center [1194, 81] width 73 height 14
